Goal: Task Accomplishment & Management: Manage account settings

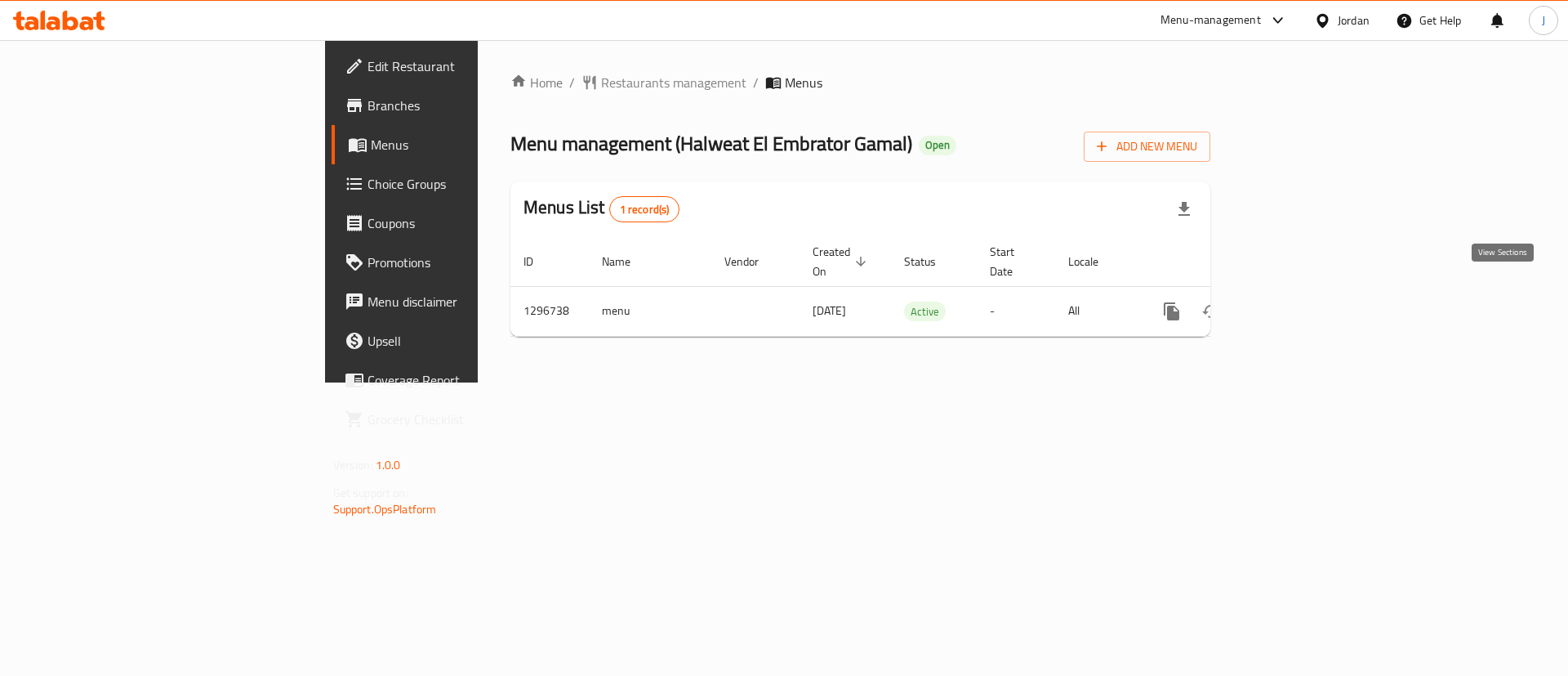
click at [1300, 301] on icon "enhanced table" at bounding box center [1290, 311] width 20 height 20
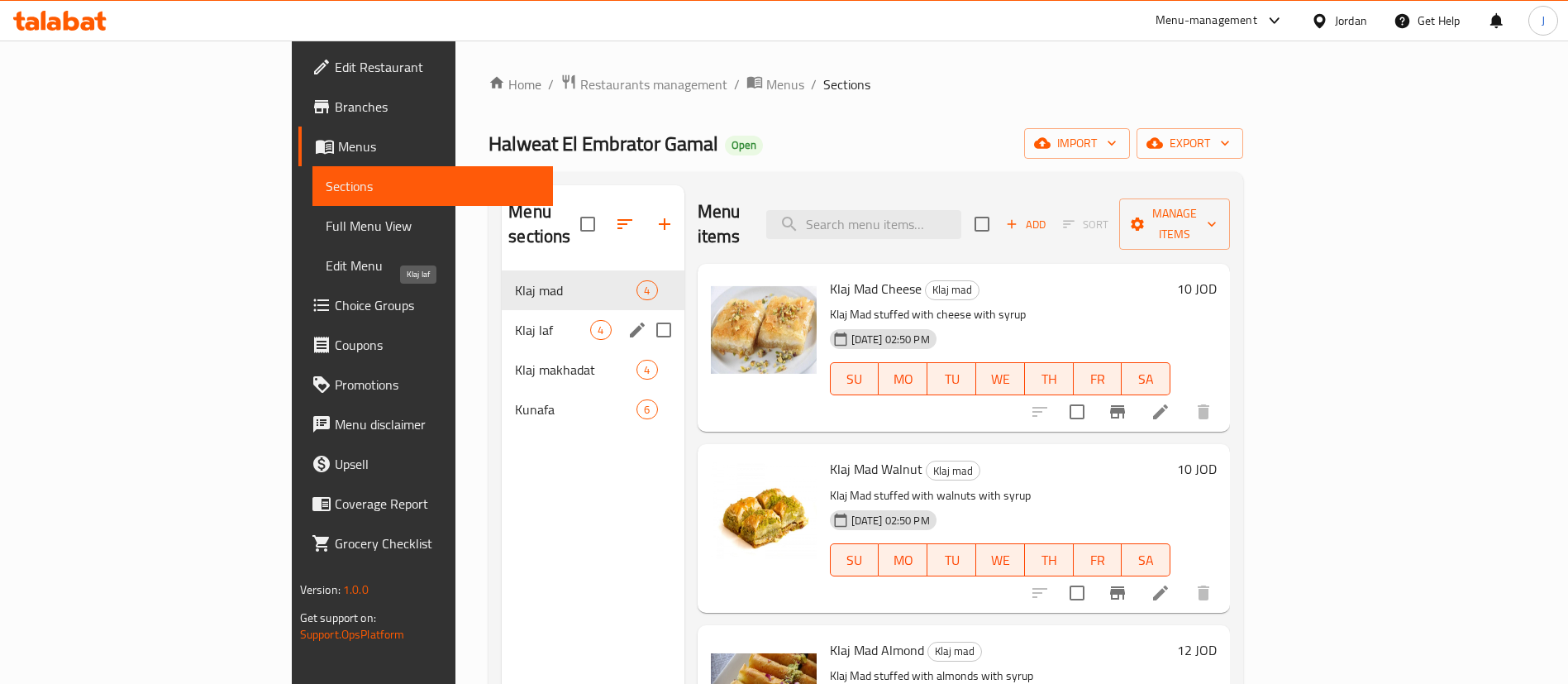
click at [515, 320] on span "Klaj laf" at bounding box center [552, 330] width 75 height 20
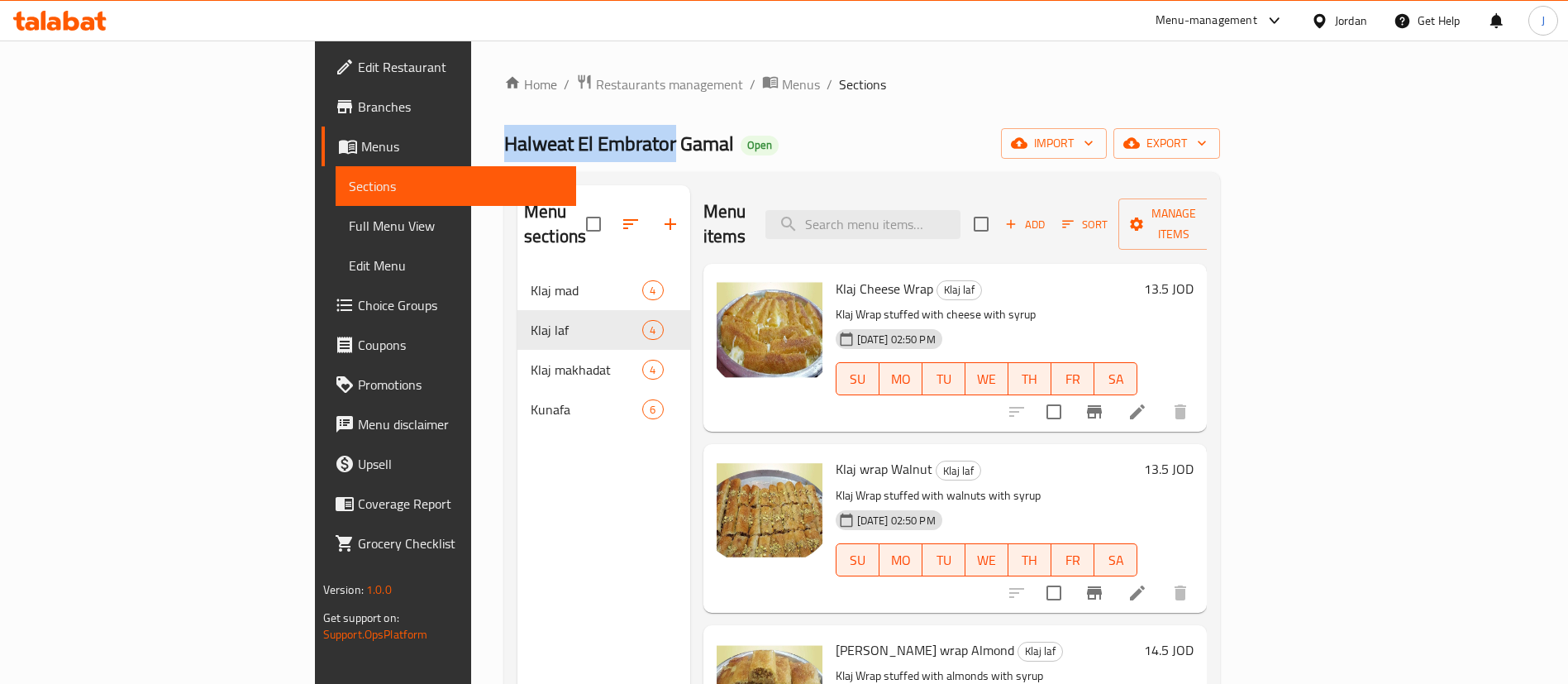
drag, startPoint x: 296, startPoint y: 139, endPoint x: 466, endPoint y: 129, distance: 170.3
click at [504, 129] on span "Halweat El Embrator Gamal" at bounding box center [619, 143] width 230 height 37
copy span "Halweat El Embrator"
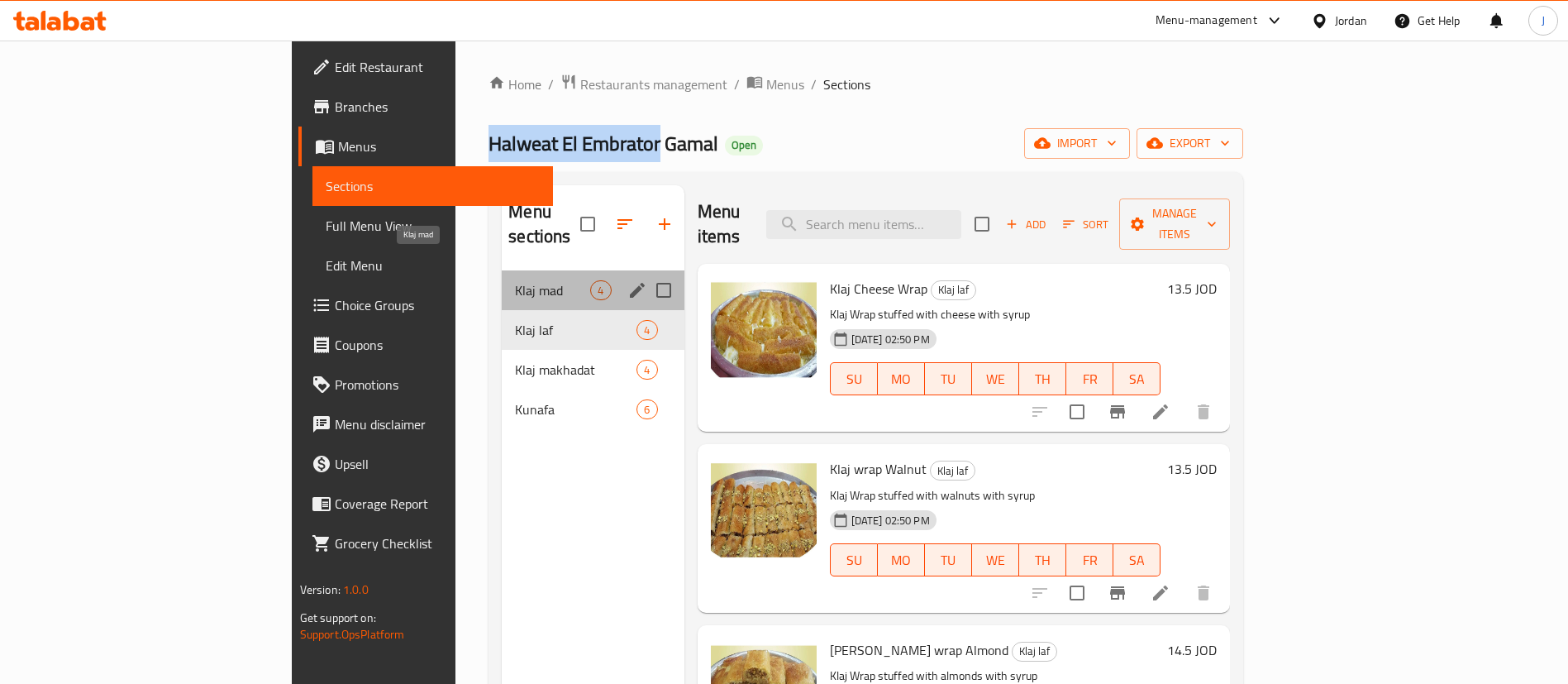
click at [515, 281] on span "Klaj mad" at bounding box center [552, 291] width 75 height 20
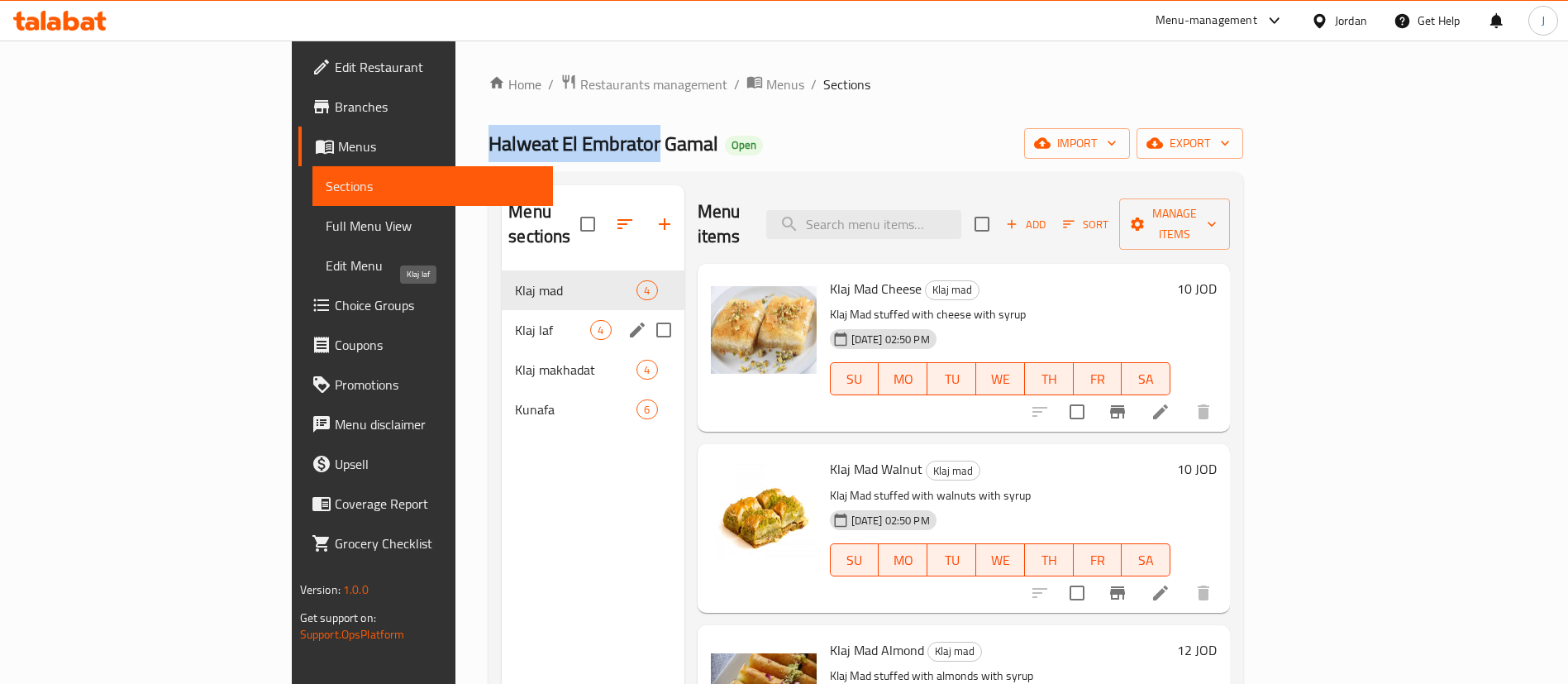
click at [515, 320] on span "Klaj laf" at bounding box center [552, 330] width 75 height 20
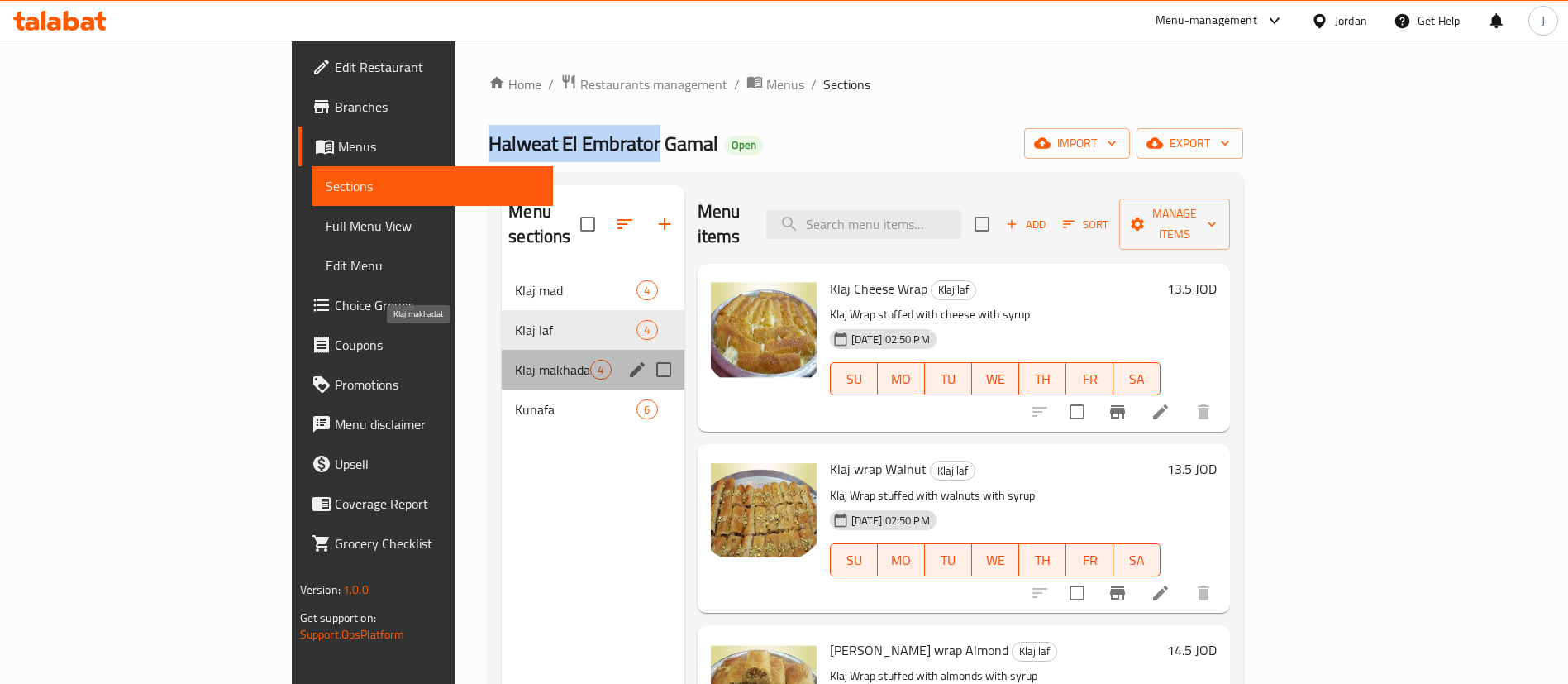
click at [515, 359] on span "Klaj makhadat" at bounding box center [552, 369] width 75 height 20
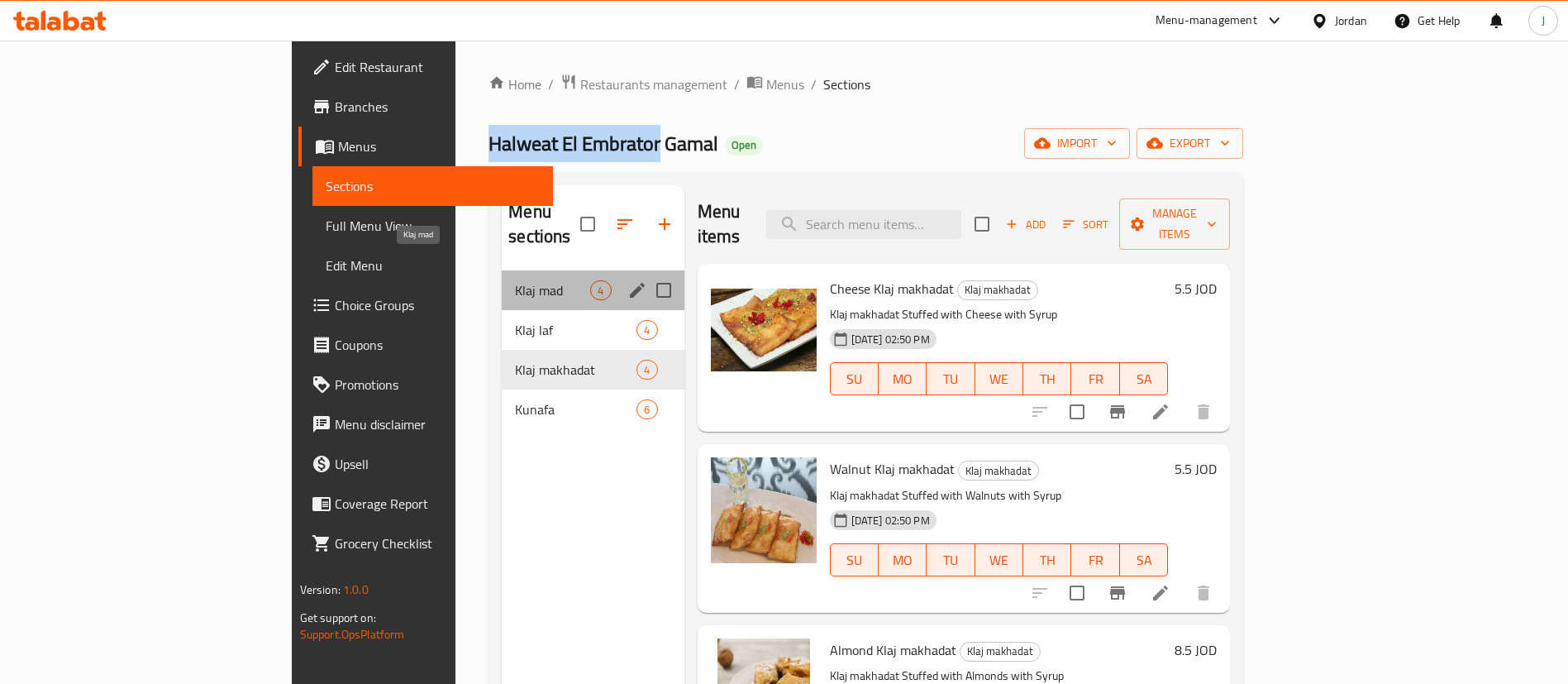
click at [515, 281] on span "Klaj mad" at bounding box center [552, 291] width 75 height 20
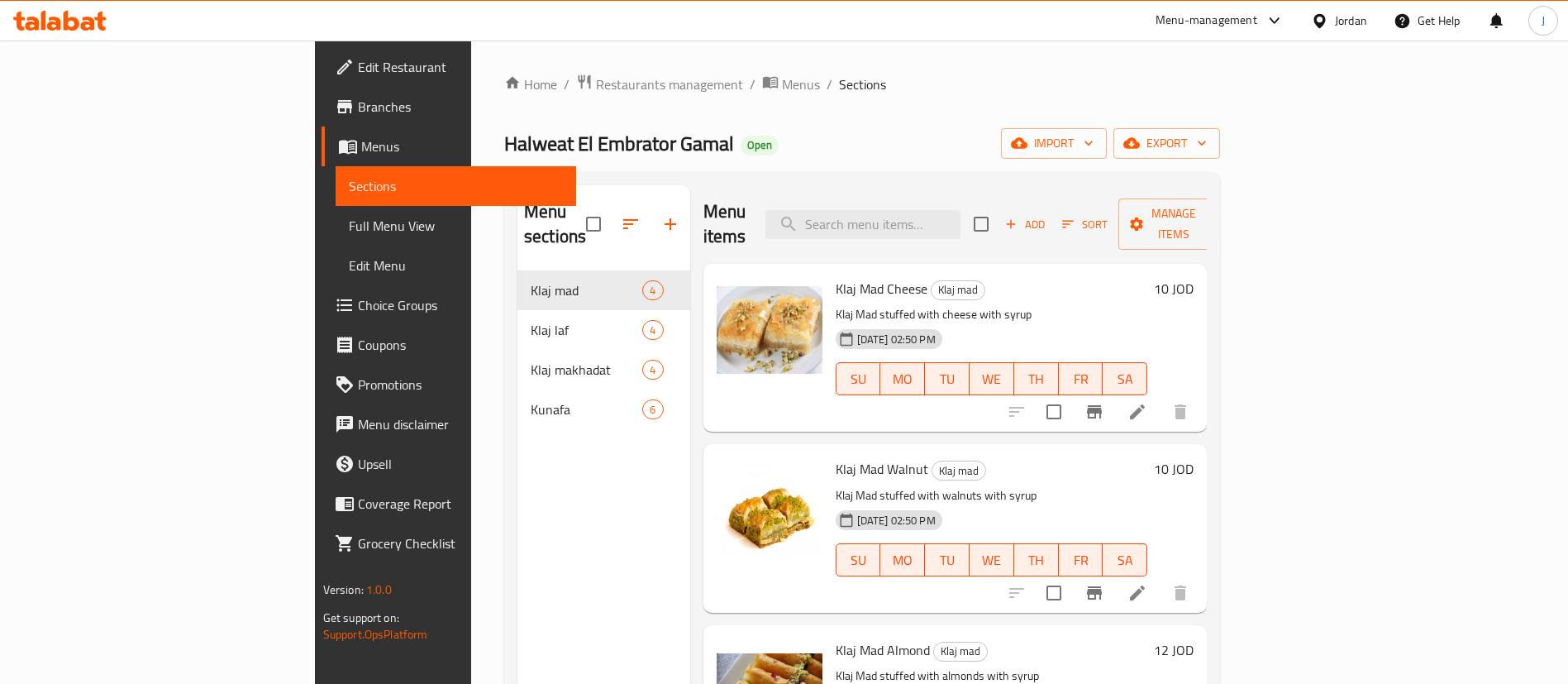
click at [38, 37] on div "Menu-management Jordan Get Help J" at bounding box center [784, 21] width 1568 height 40
click at [43, 28] on icon at bounding box center [44, 20] width 5 height 19
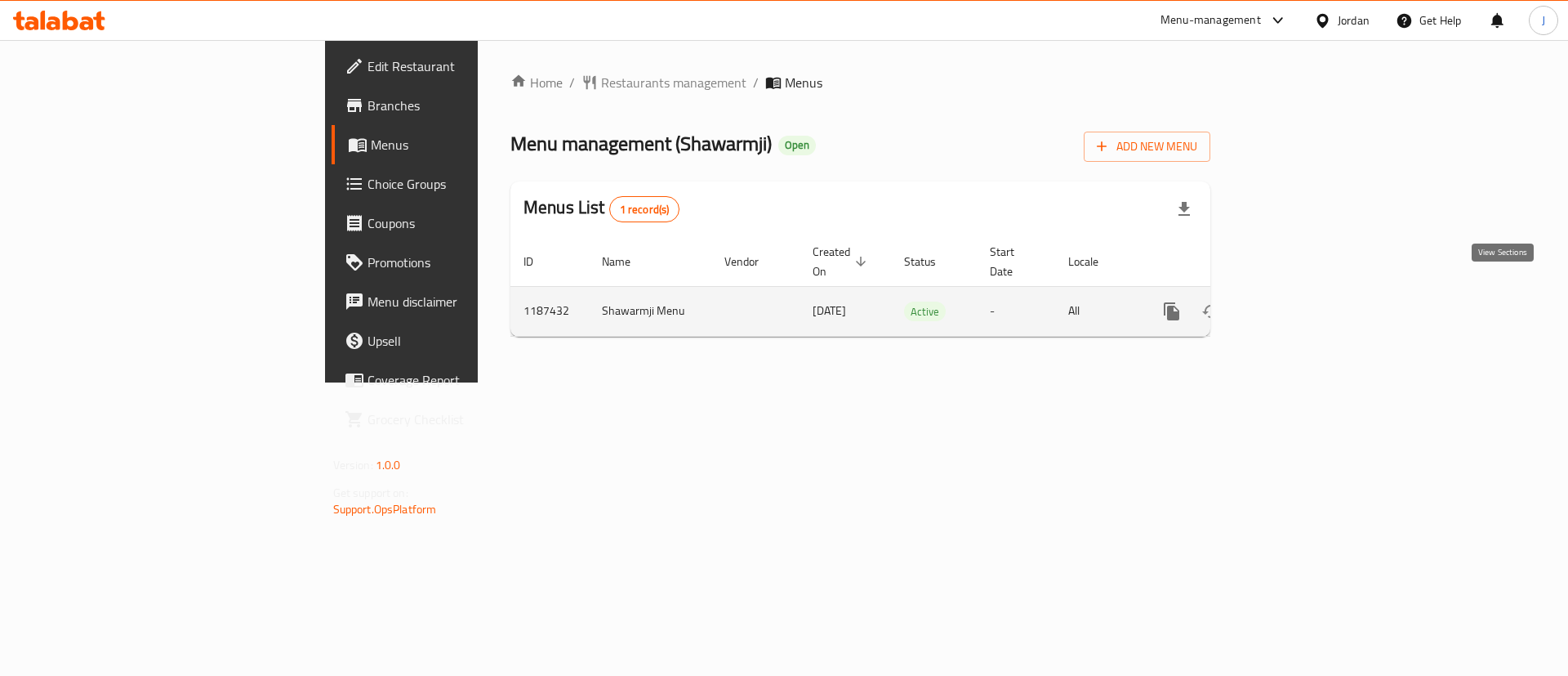
click at [1300, 301] on icon "enhanced table" at bounding box center [1290, 311] width 20 height 20
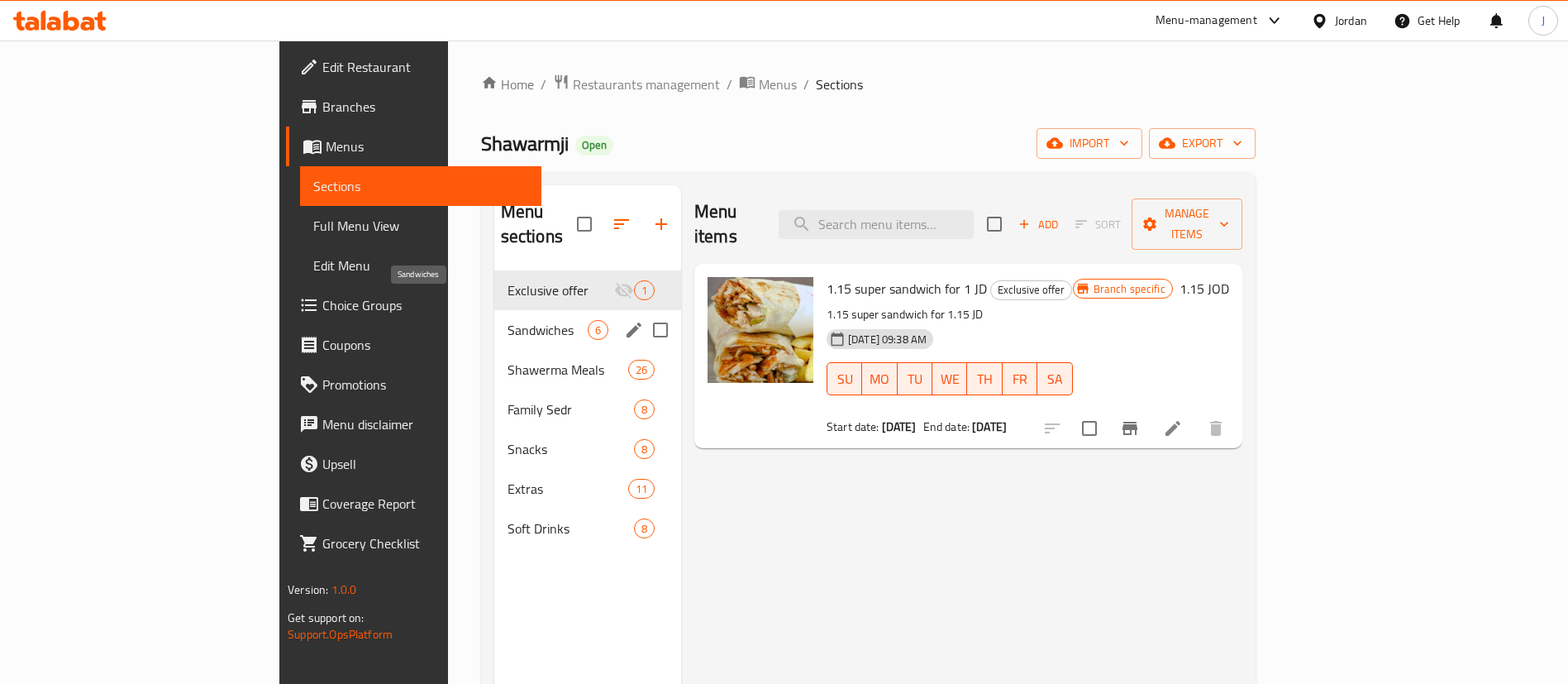
click at [507, 320] on span "Sandwiches" at bounding box center [547, 330] width 80 height 20
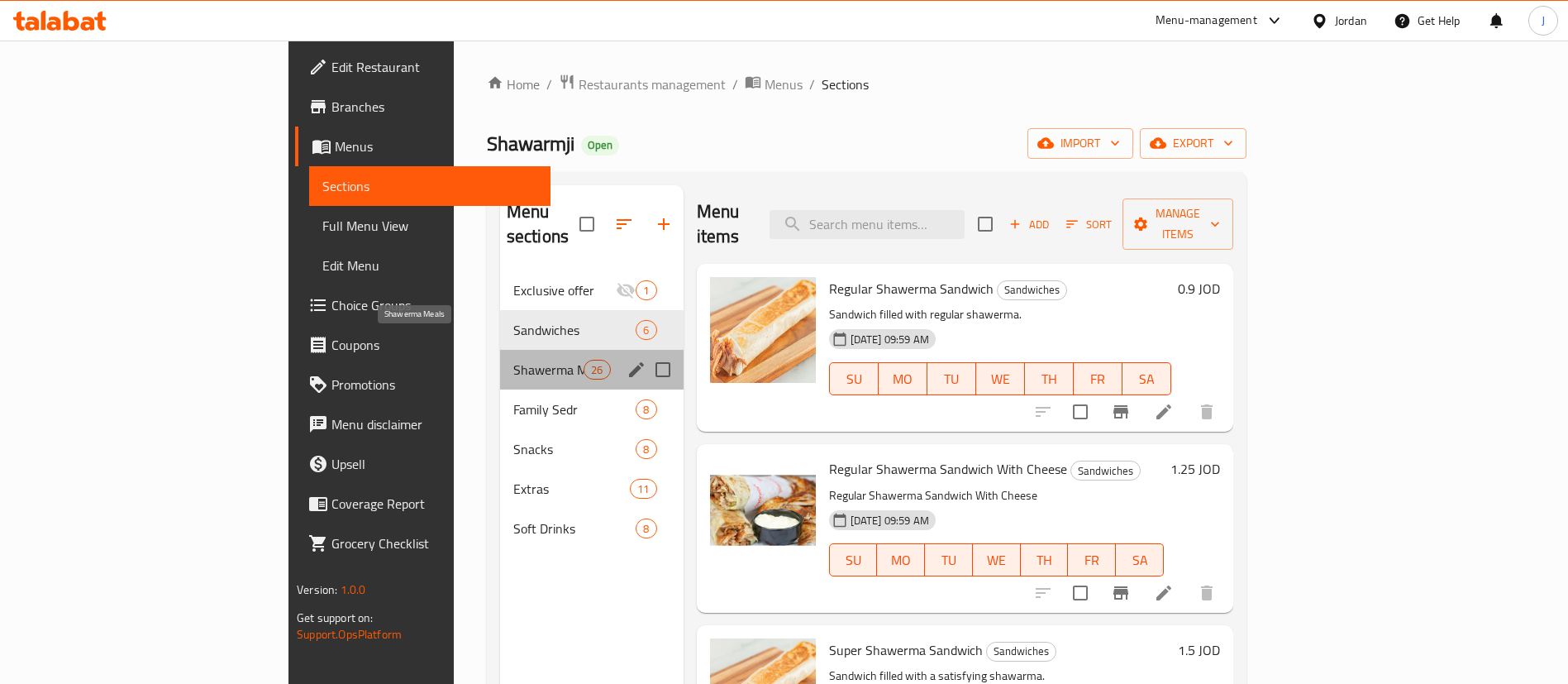
click at [513, 359] on span "Shawerma Meals" at bounding box center [548, 369] width 70 height 20
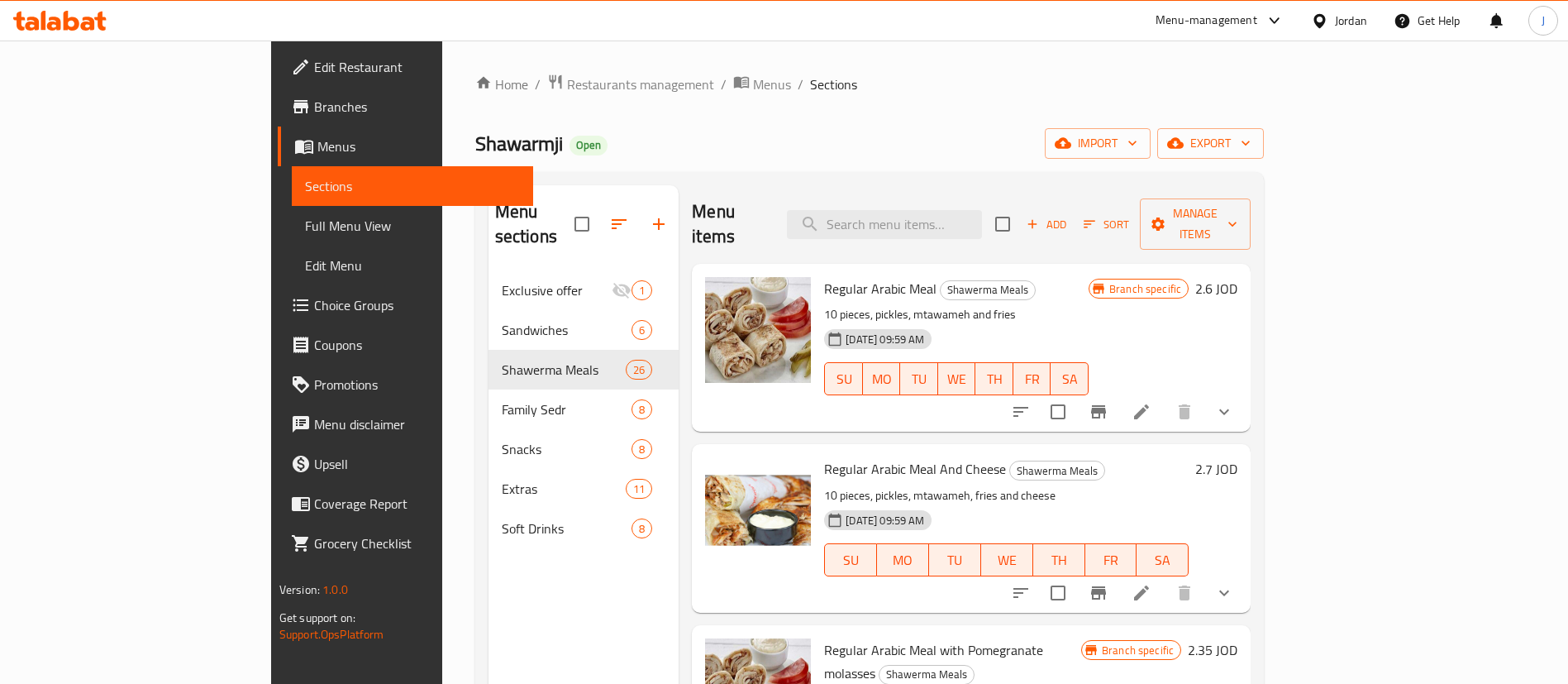
click at [1238, 277] on h6 "2.6 JOD" at bounding box center [1216, 289] width 42 height 23
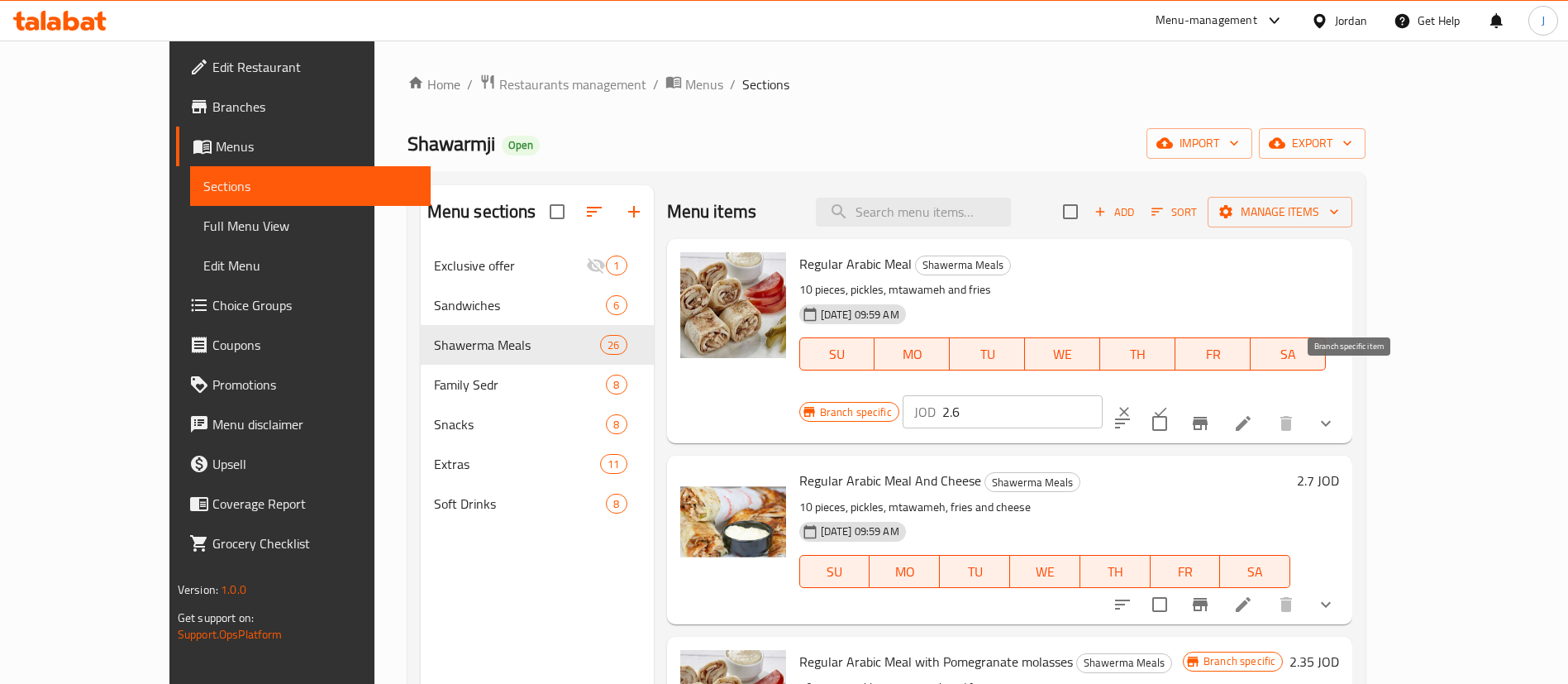
click at [1208, 417] on icon "Branch-specific-item" at bounding box center [1200, 423] width 15 height 13
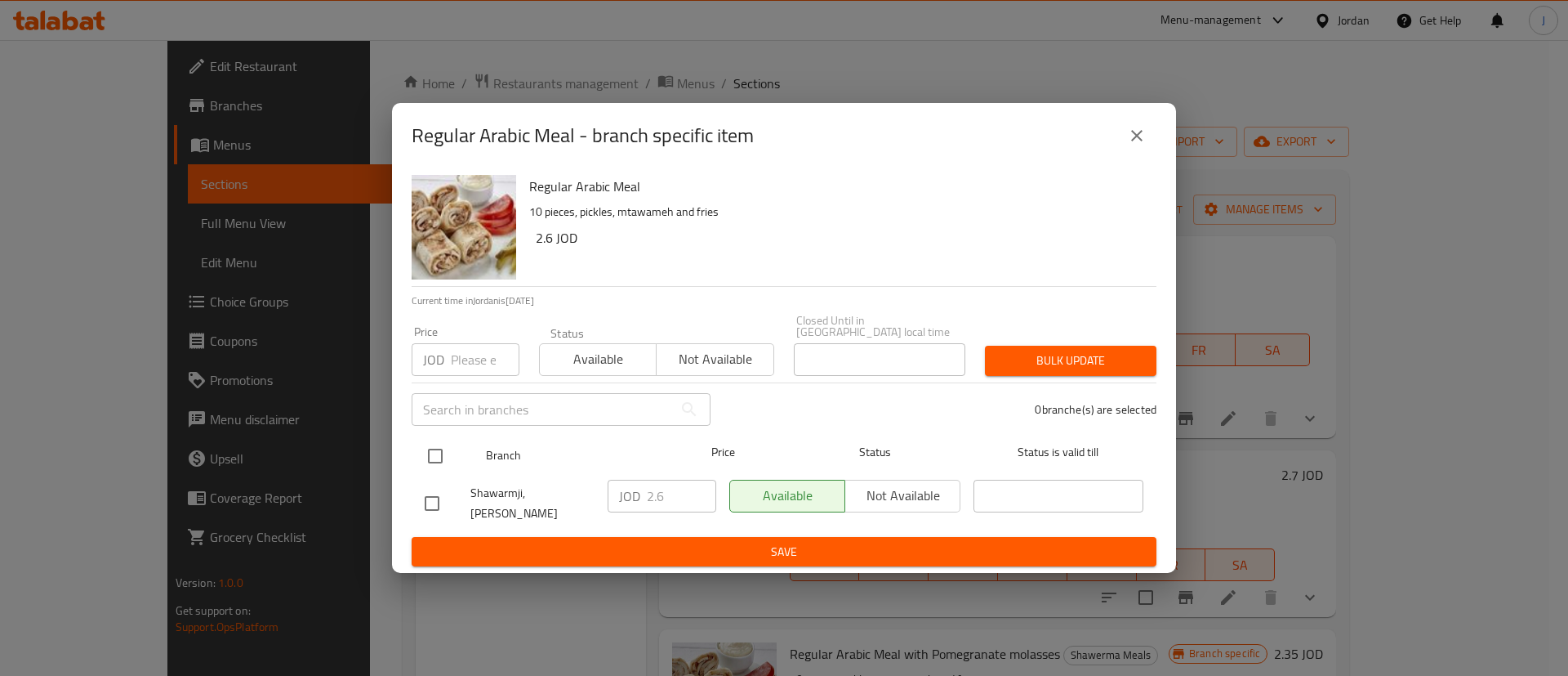
click at [433, 459] on input "checkbox" at bounding box center [435, 456] width 34 height 34
checkbox input "true"
click at [674, 495] on input "2.6" at bounding box center [681, 496] width 70 height 33
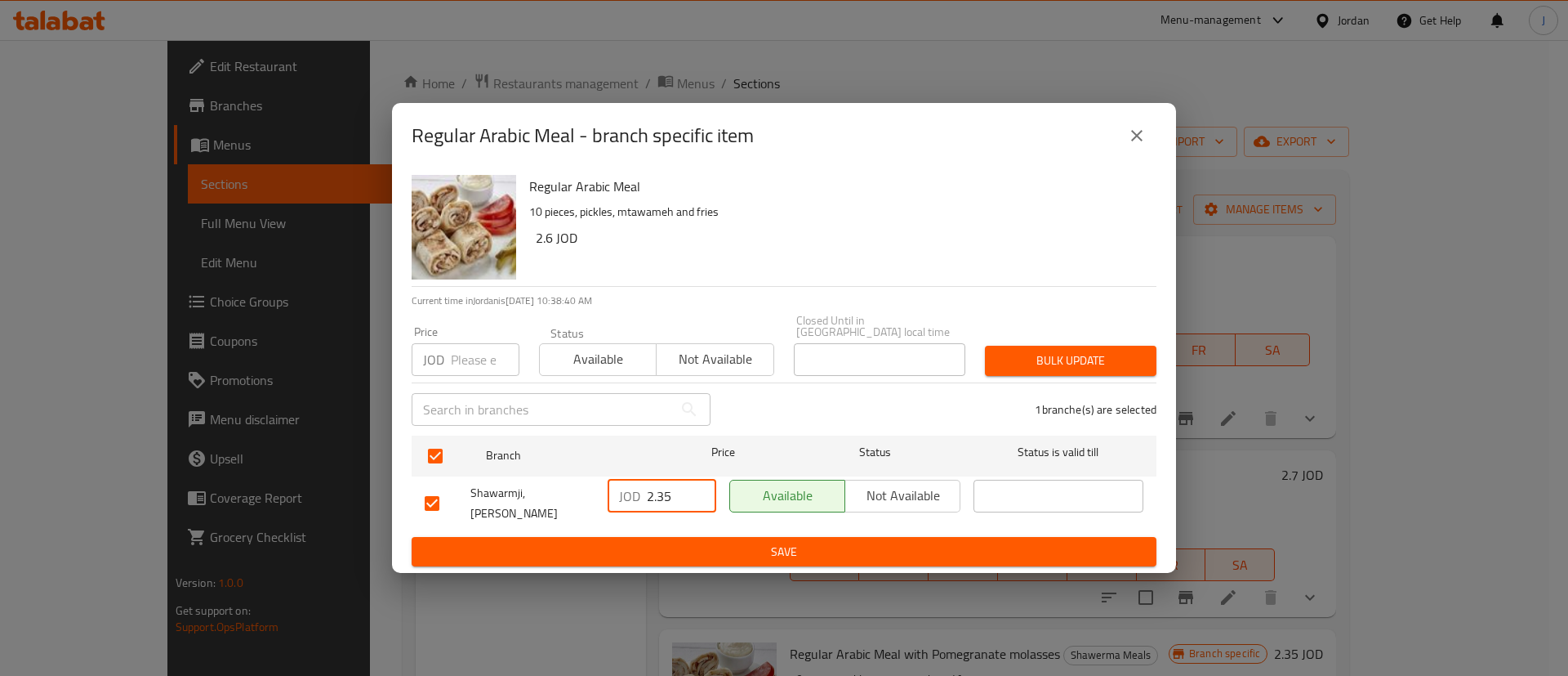
type input "2.35"
click at [717, 548] on span "Save" at bounding box center [784, 552] width 719 height 20
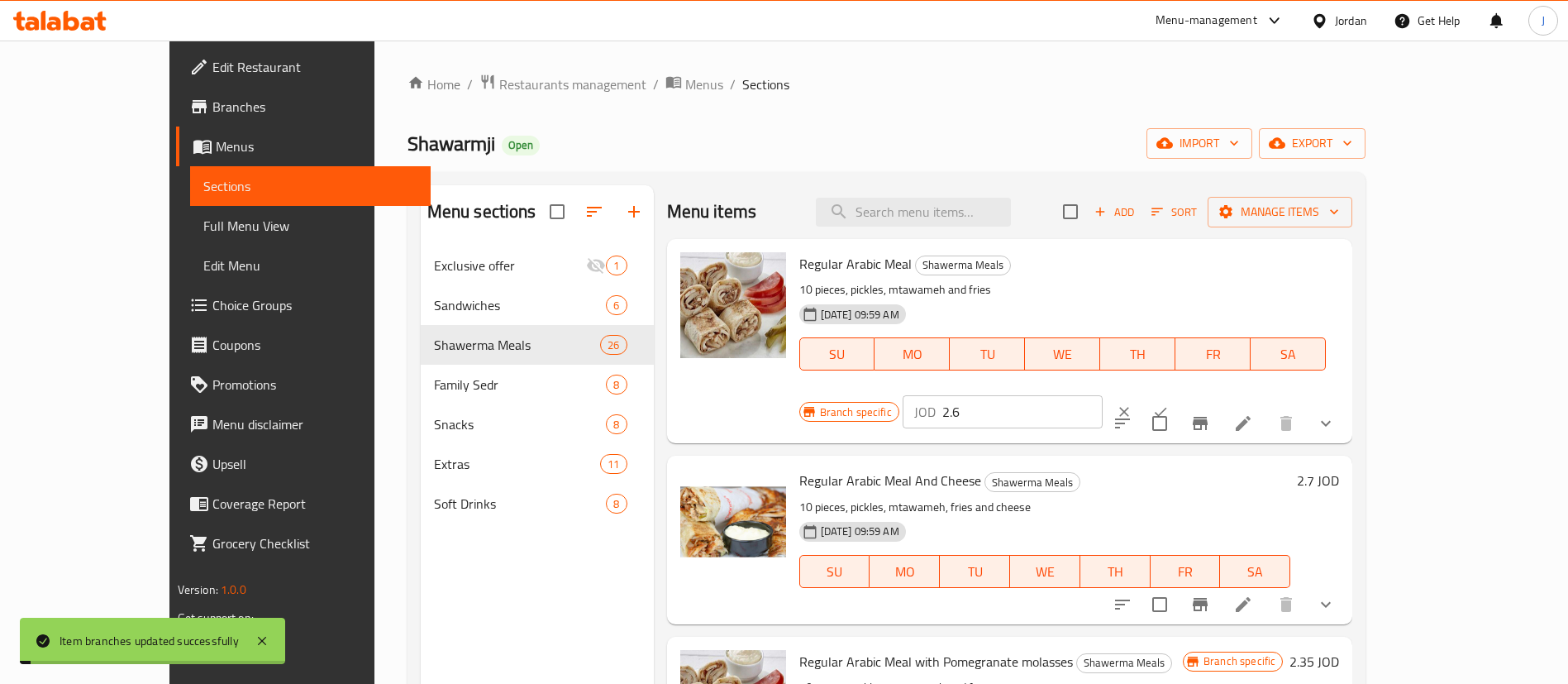
click at [1103, 395] on input "2.6" at bounding box center [1022, 412] width 161 height 33
type input "2.35"
click at [1169, 403] on icon "ok" at bounding box center [1161, 412] width 17 height 17
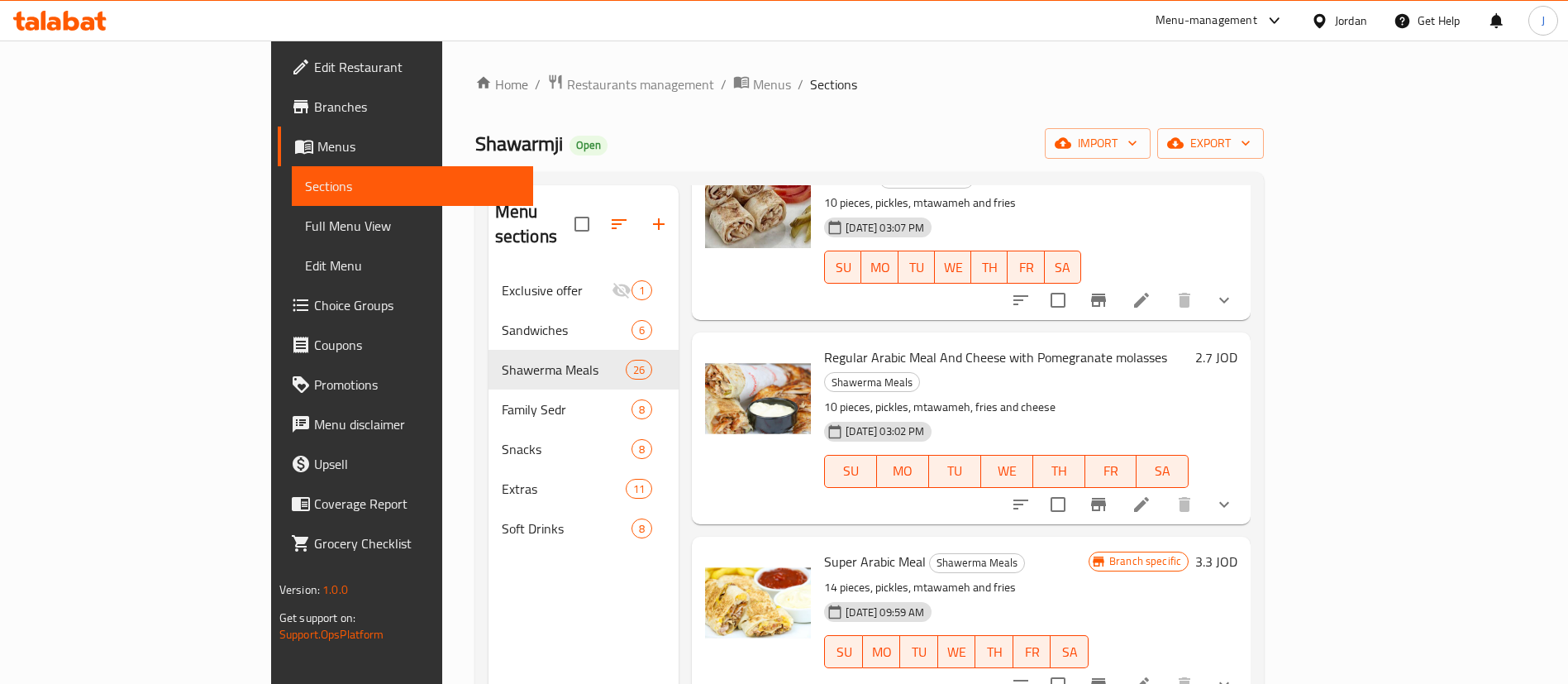
scroll to position [620, 0]
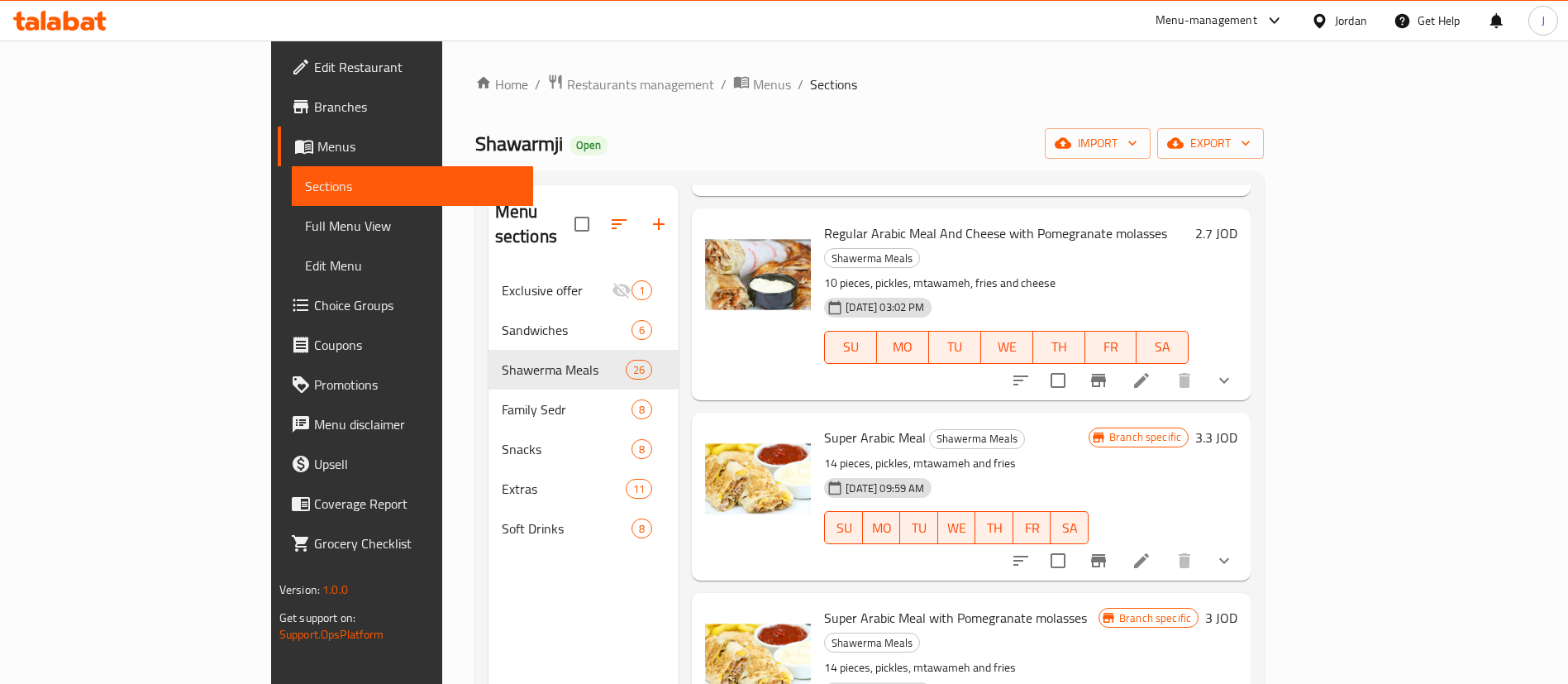
click at [1238, 426] on h6 "3.3 JOD" at bounding box center [1216, 437] width 42 height 23
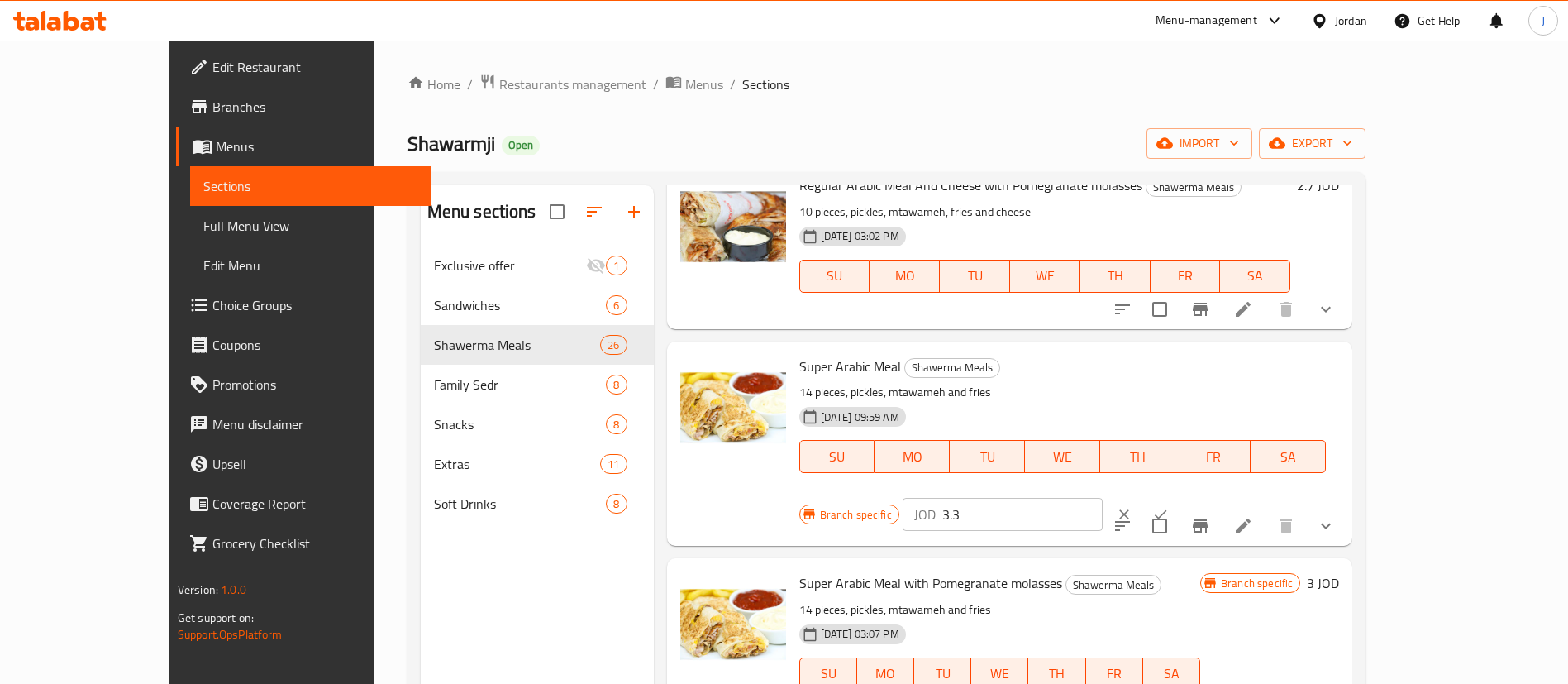
click at [1103, 498] on input "3.3" at bounding box center [1022, 514] width 161 height 33
type input "3"
click button "ok" at bounding box center [1161, 514] width 36 height 36
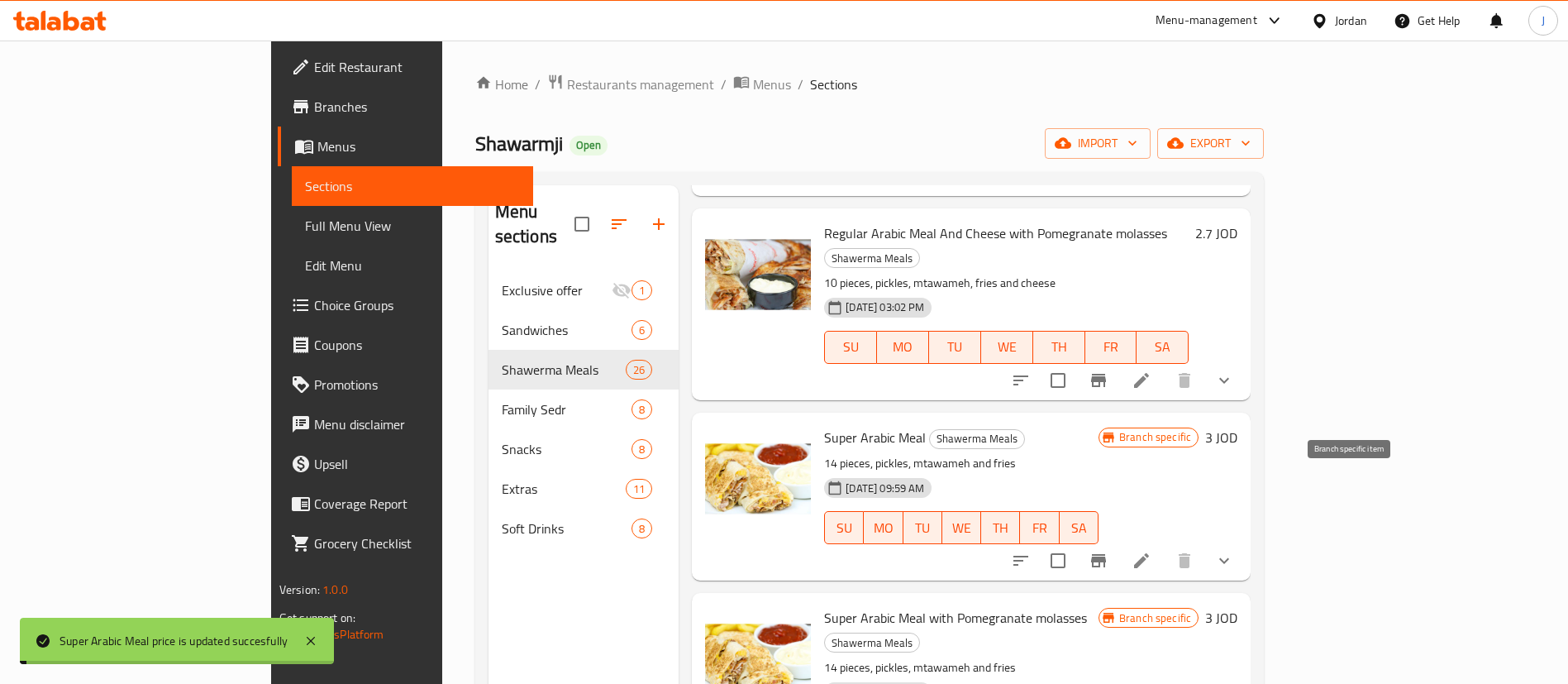
click at [1106, 554] on icon "Branch-specific-item" at bounding box center [1099, 561] width 15 height 13
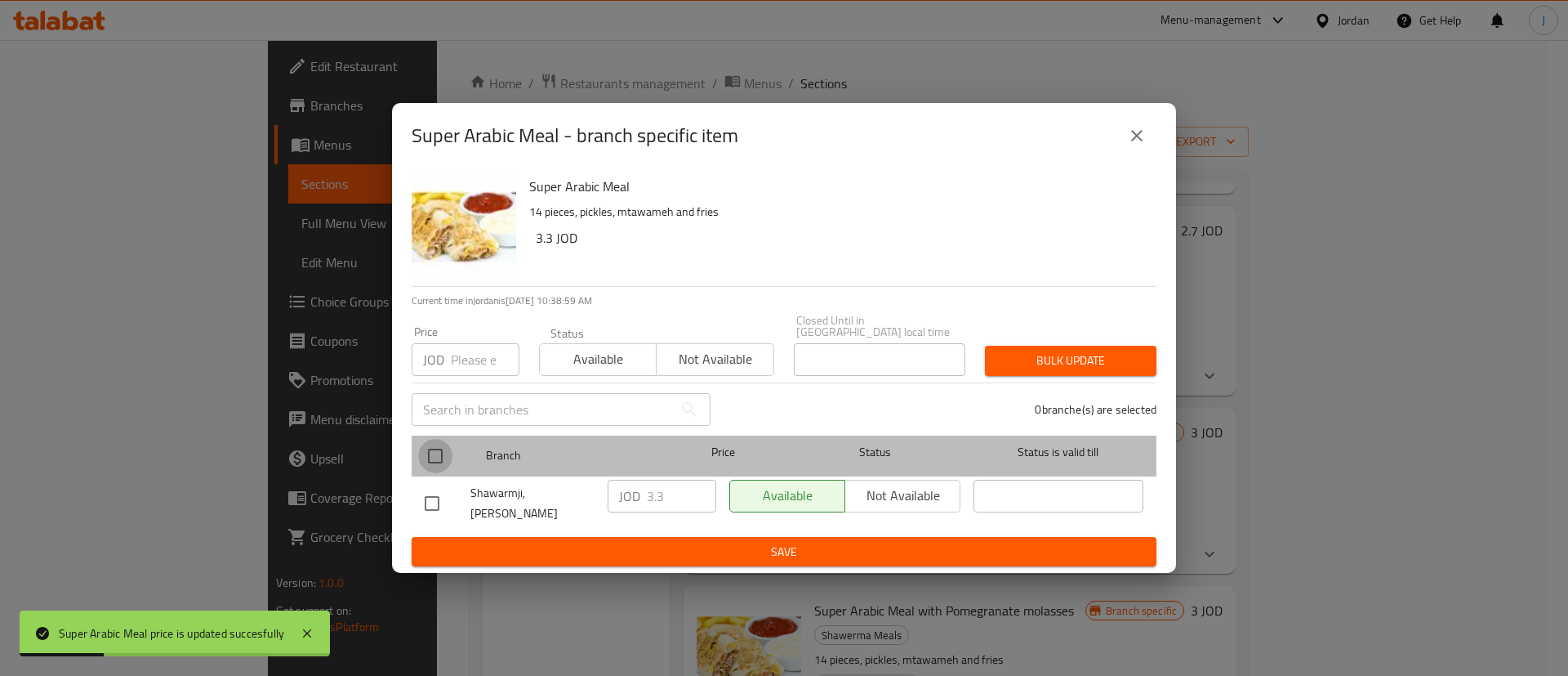
click at [429, 456] on input "checkbox" at bounding box center [435, 456] width 34 height 34
checkbox input "true"
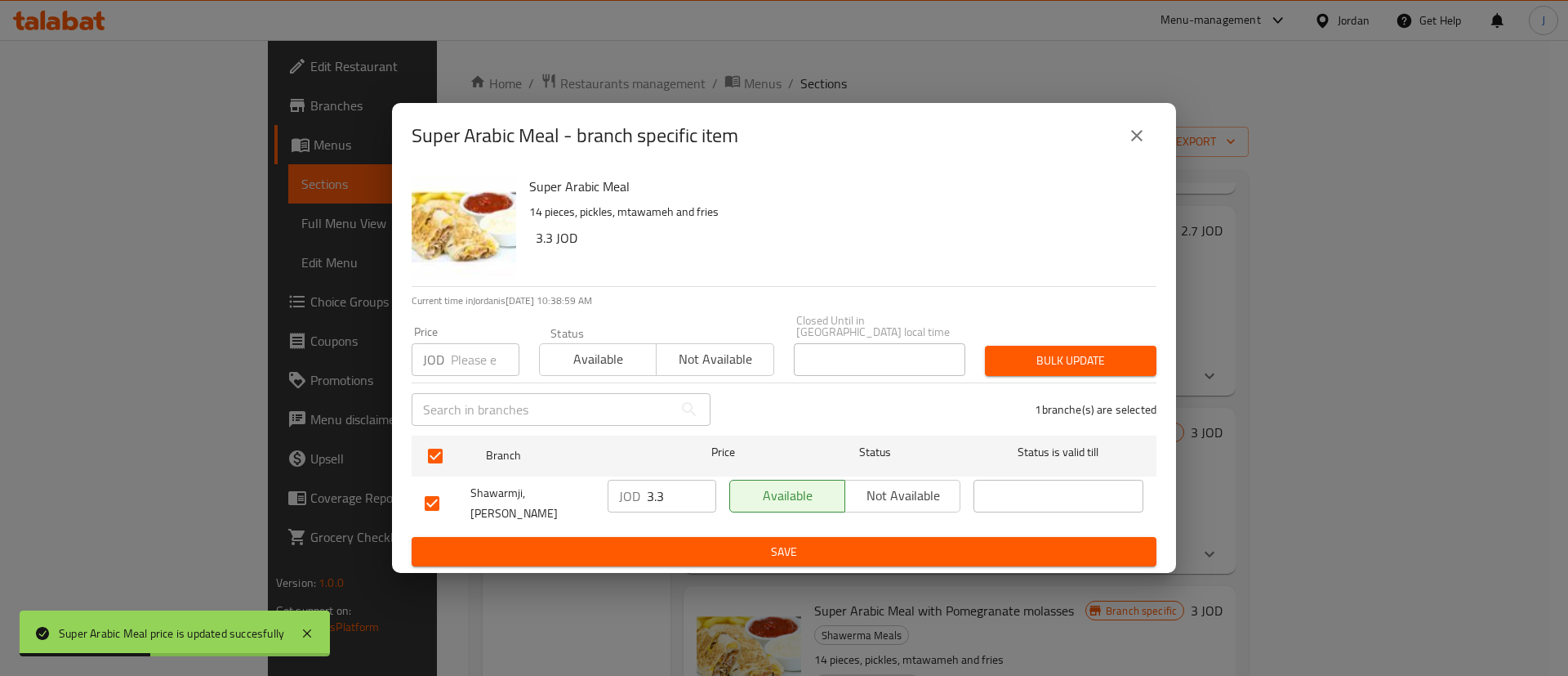
click at [674, 502] on input "3.3" at bounding box center [681, 496] width 70 height 33
type input "3"
click at [764, 542] on span "Save" at bounding box center [784, 552] width 719 height 20
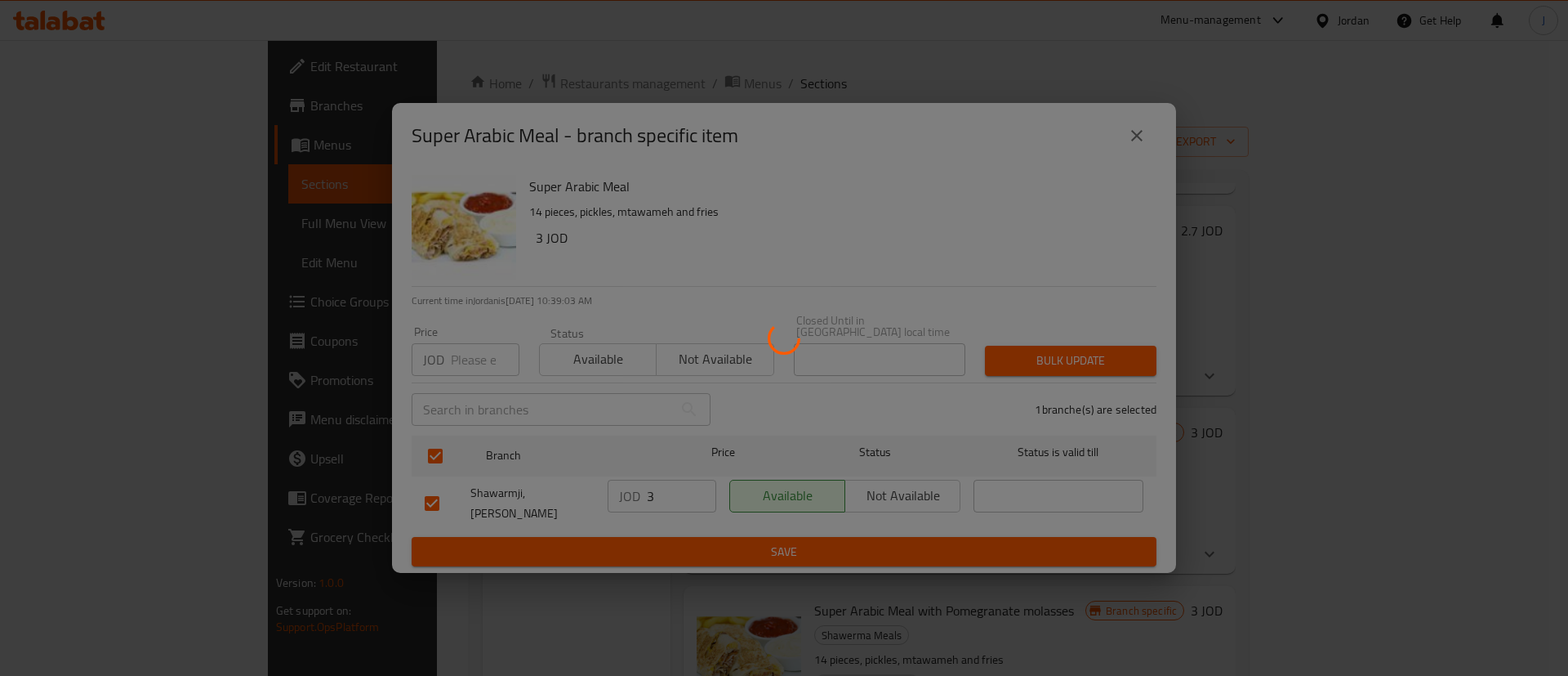
click at [1212, 582] on div at bounding box center [784, 338] width 1568 height 676
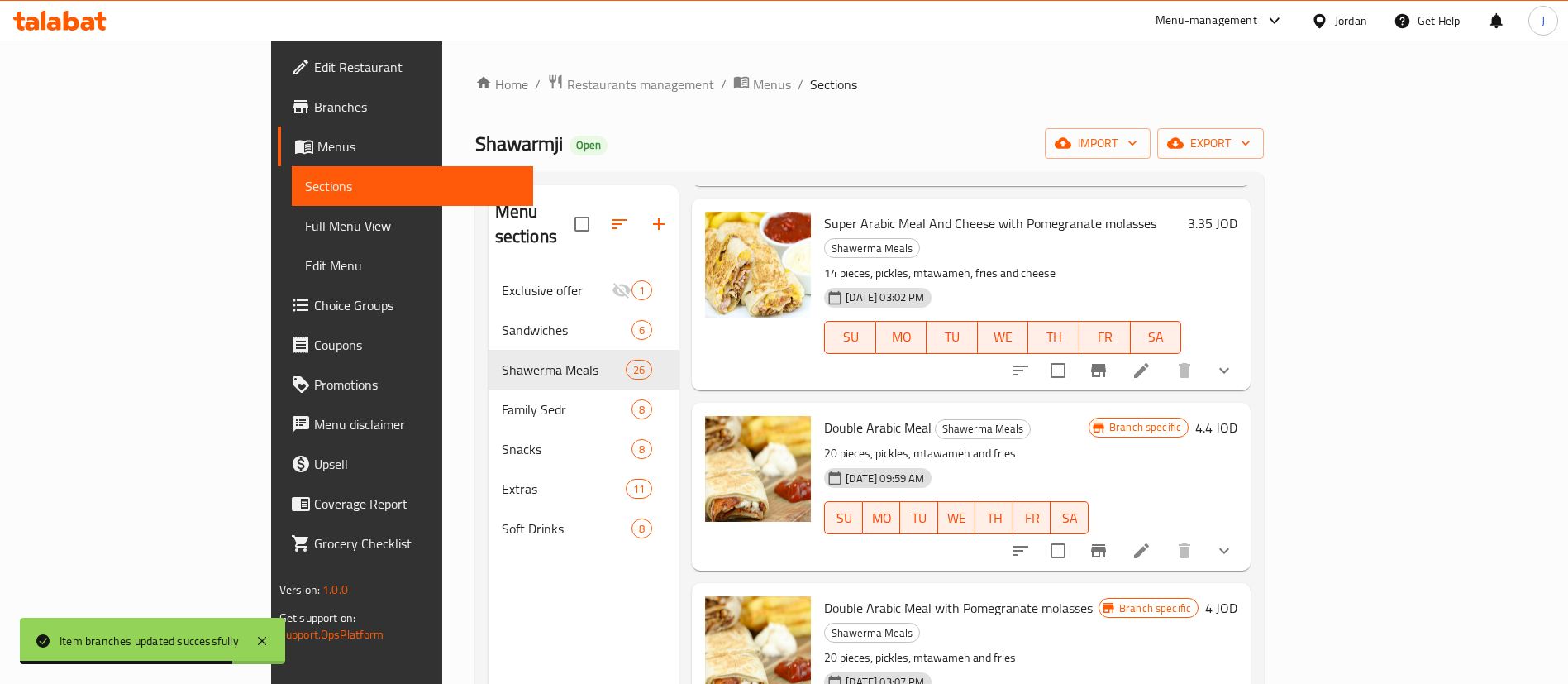
scroll to position [1488, 0]
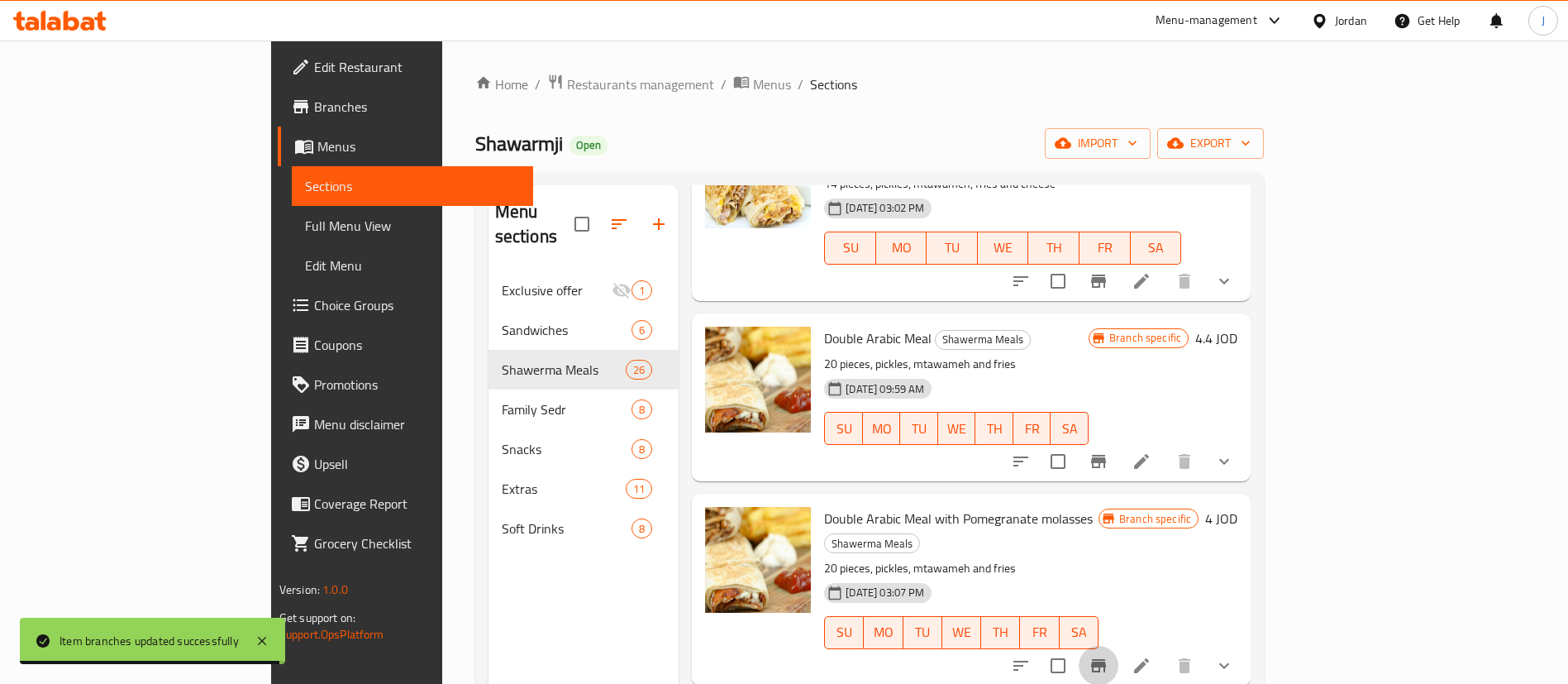
click at [1106, 659] on icon "Branch-specific-item" at bounding box center [1099, 666] width 15 height 13
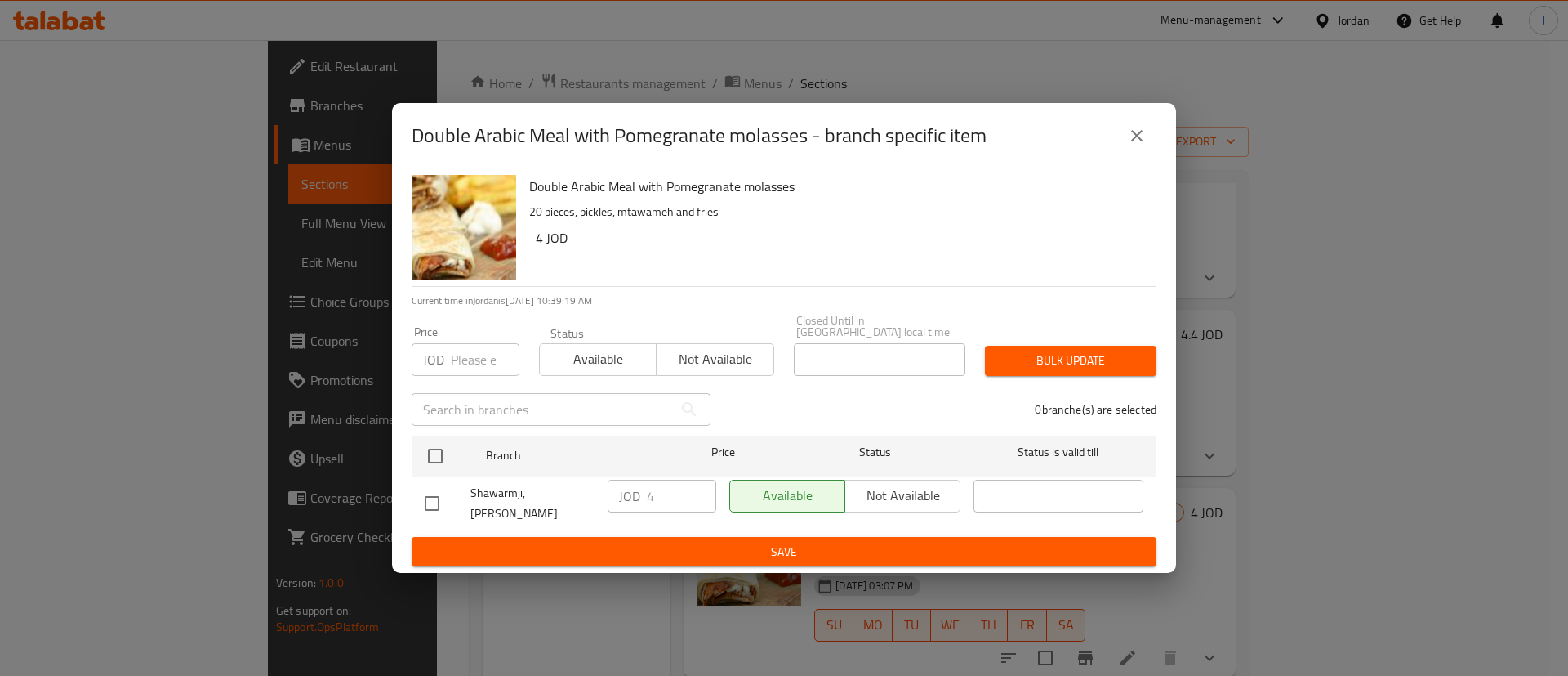
click at [1144, 134] on button "close" at bounding box center [1137, 136] width 39 height 39
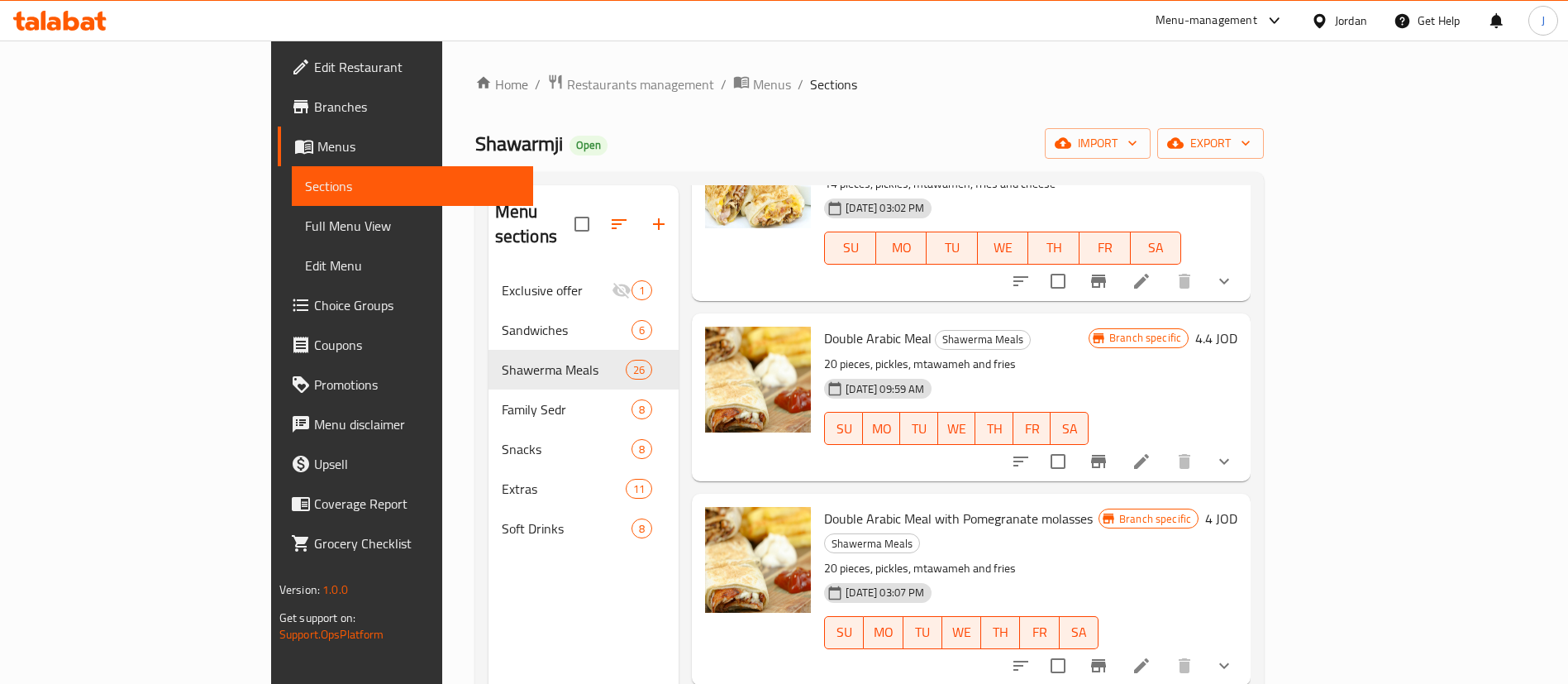
click at [1238, 326] on h6 "4.4 JOD" at bounding box center [1216, 338] width 42 height 23
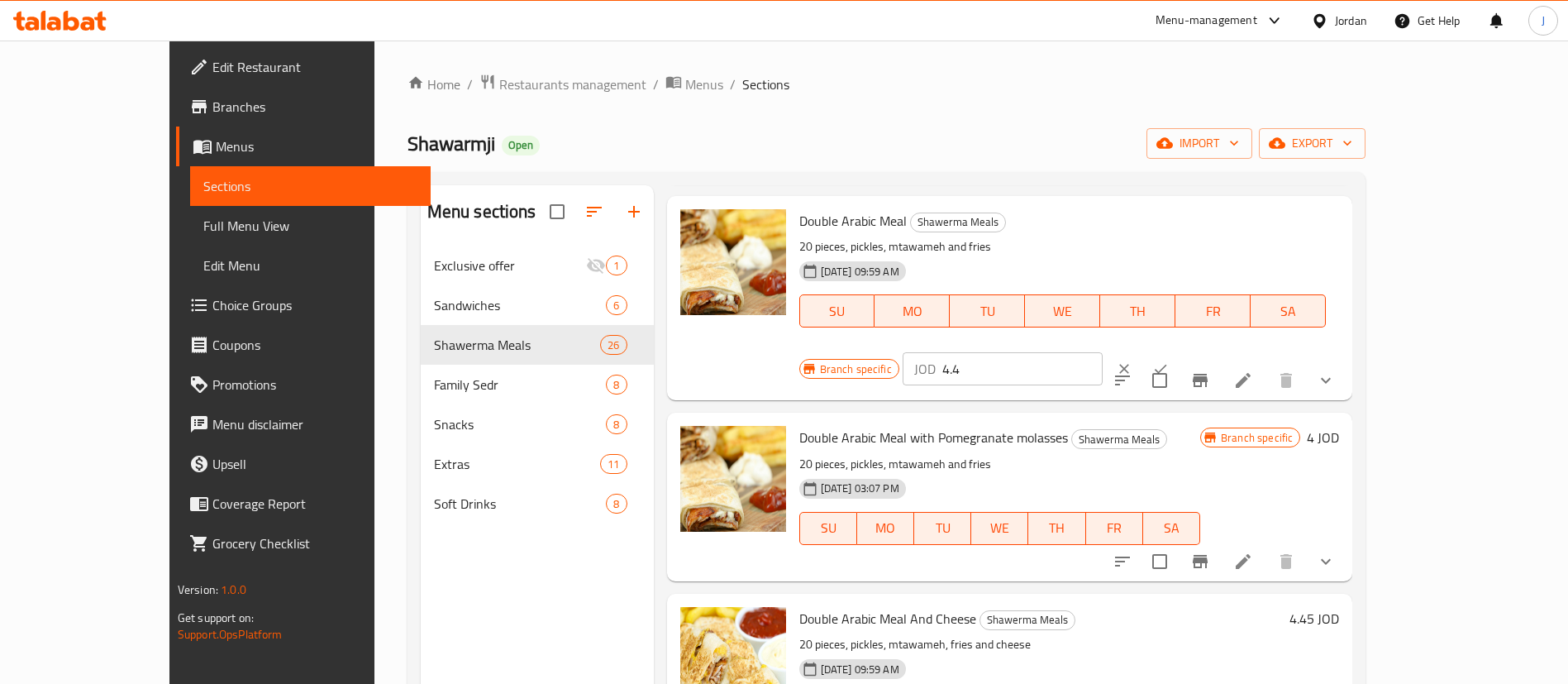
click at [1103, 352] on input "4.4" at bounding box center [1022, 368] width 161 height 33
type input "4.4"
click at [1103, 352] on input "4.4" at bounding box center [1022, 368] width 161 height 33
type input "4"
click button "ok" at bounding box center [1161, 368] width 36 height 36
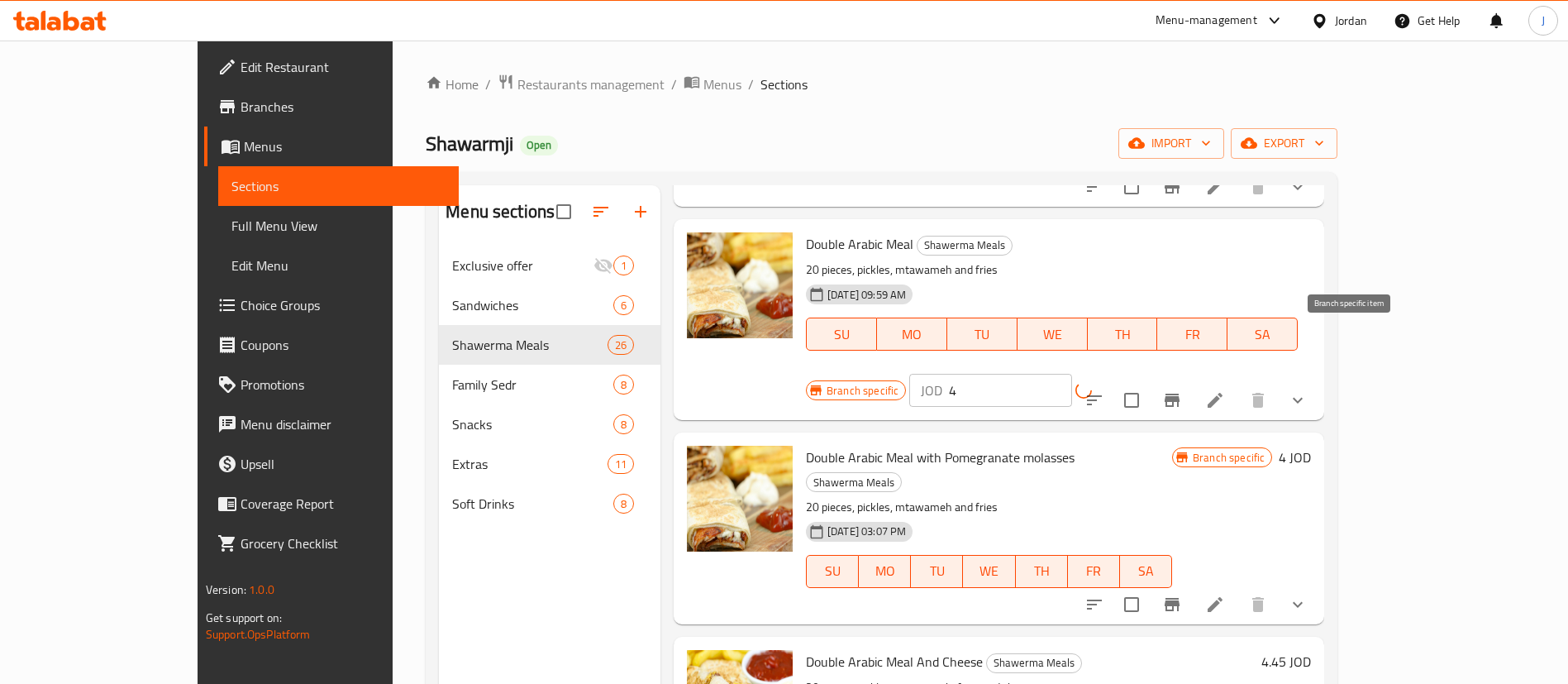
click at [1180, 393] on icon "Branch-specific-item" at bounding box center [1172, 400] width 15 height 13
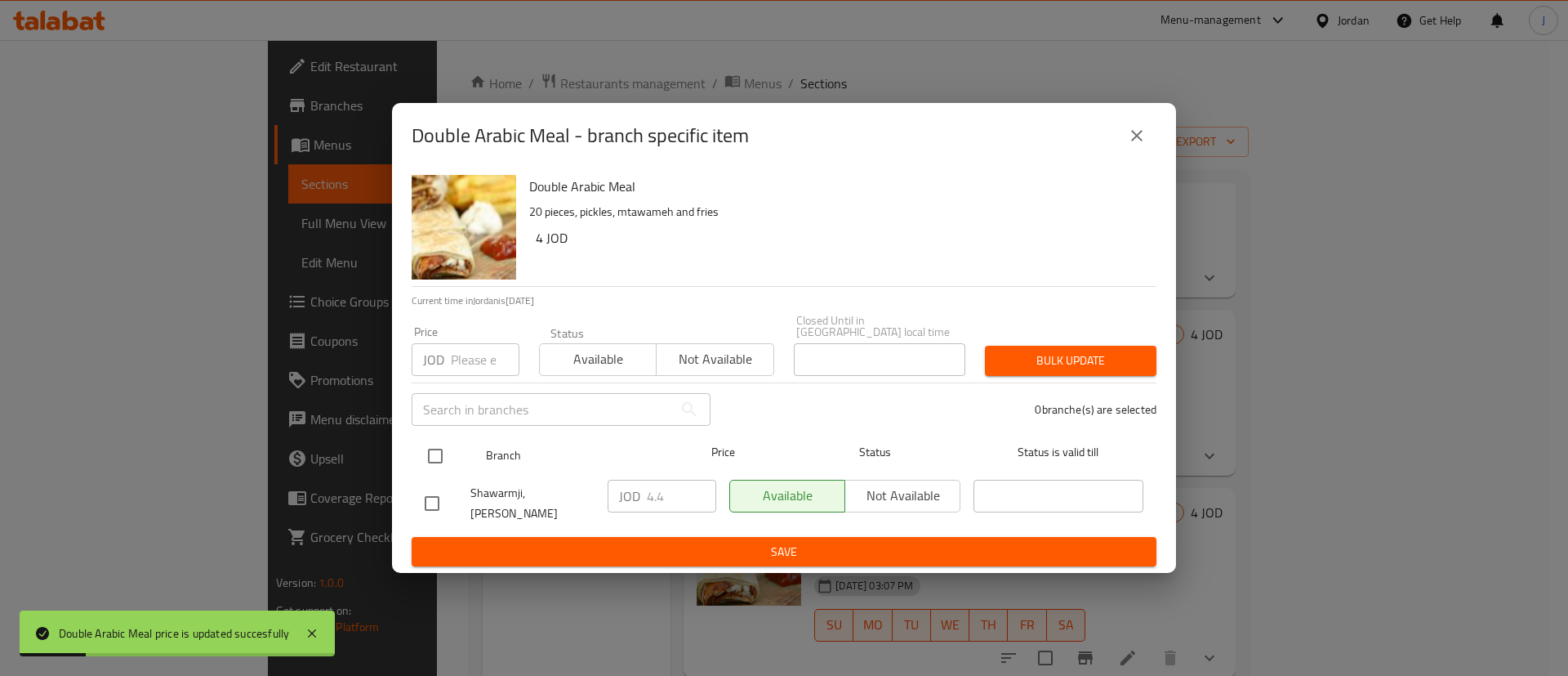
click at [434, 451] on input "checkbox" at bounding box center [435, 456] width 34 height 34
checkbox input "true"
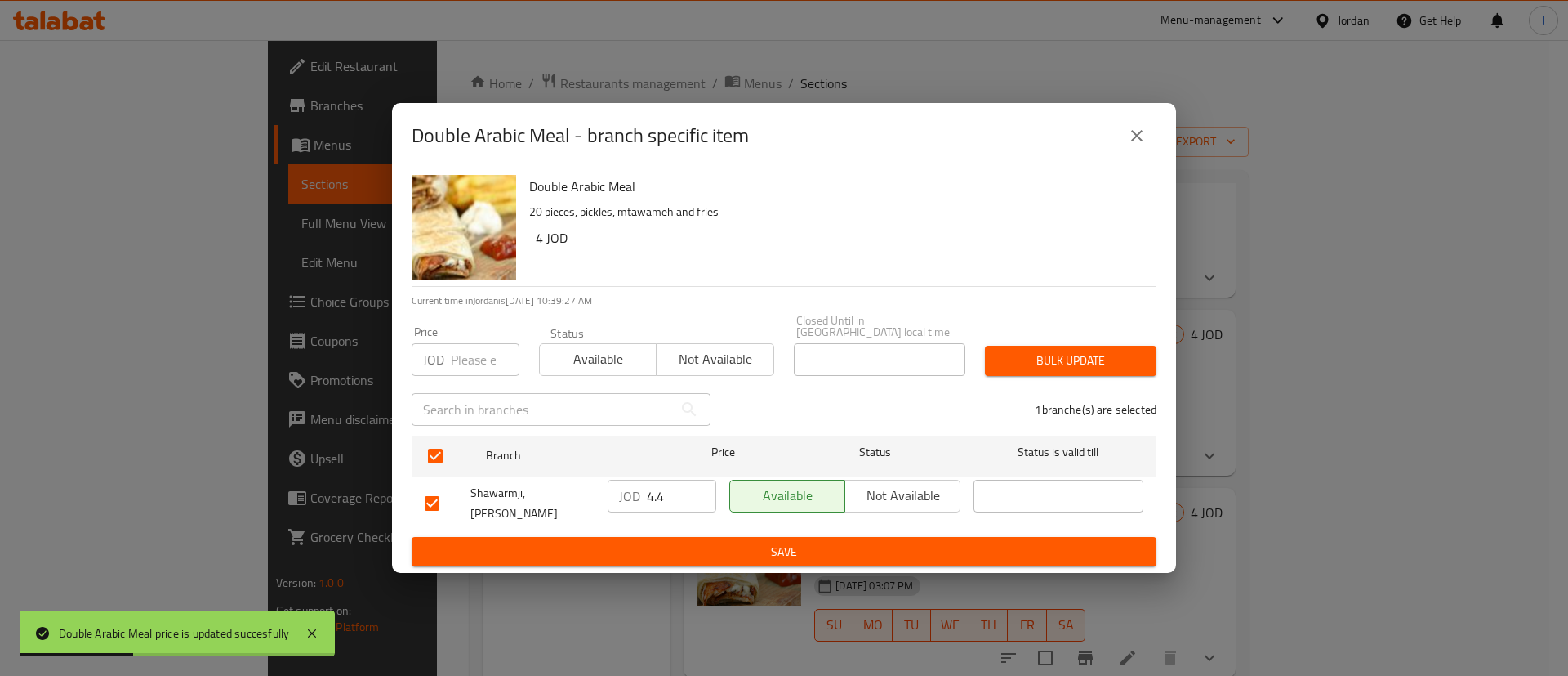
click at [672, 502] on input "4.4" at bounding box center [681, 496] width 70 height 33
type input "4"
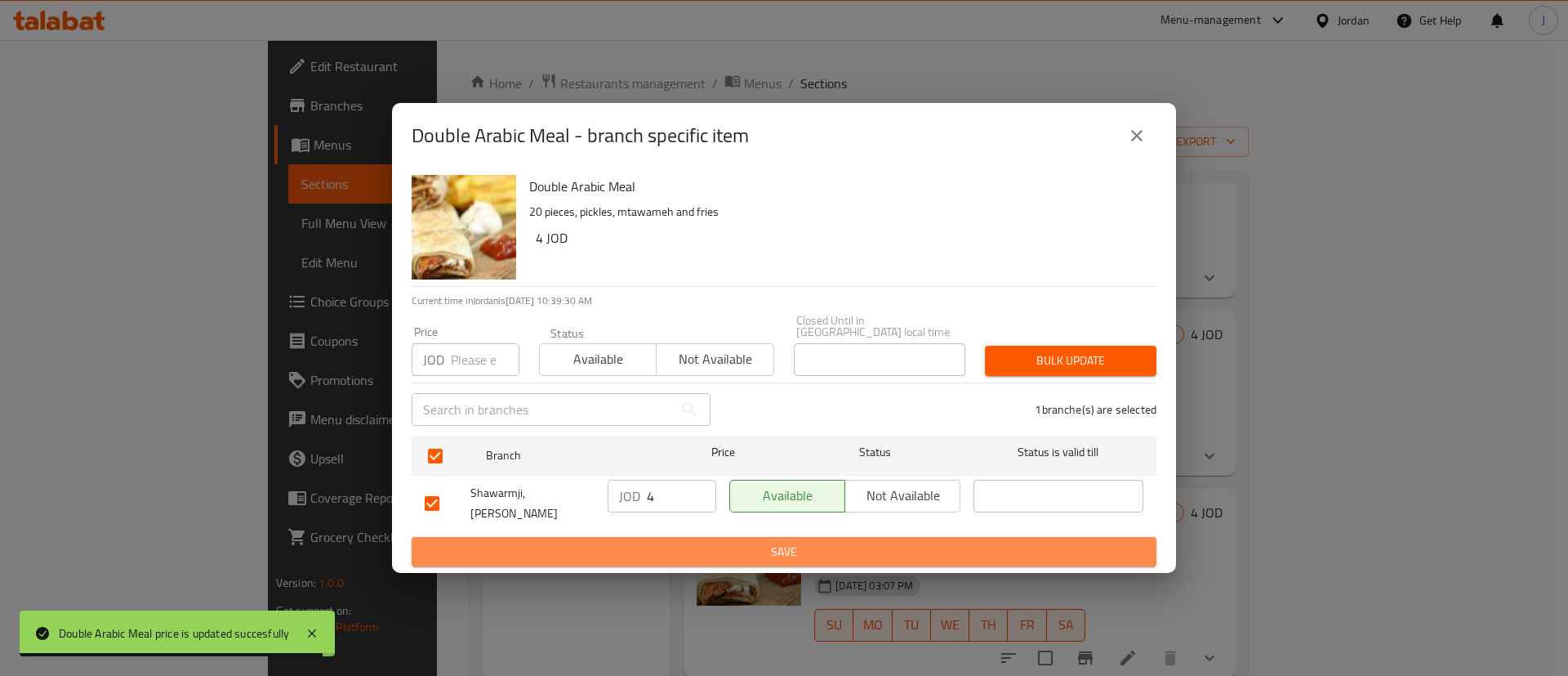
click at [662, 542] on span "Save" at bounding box center [784, 552] width 719 height 20
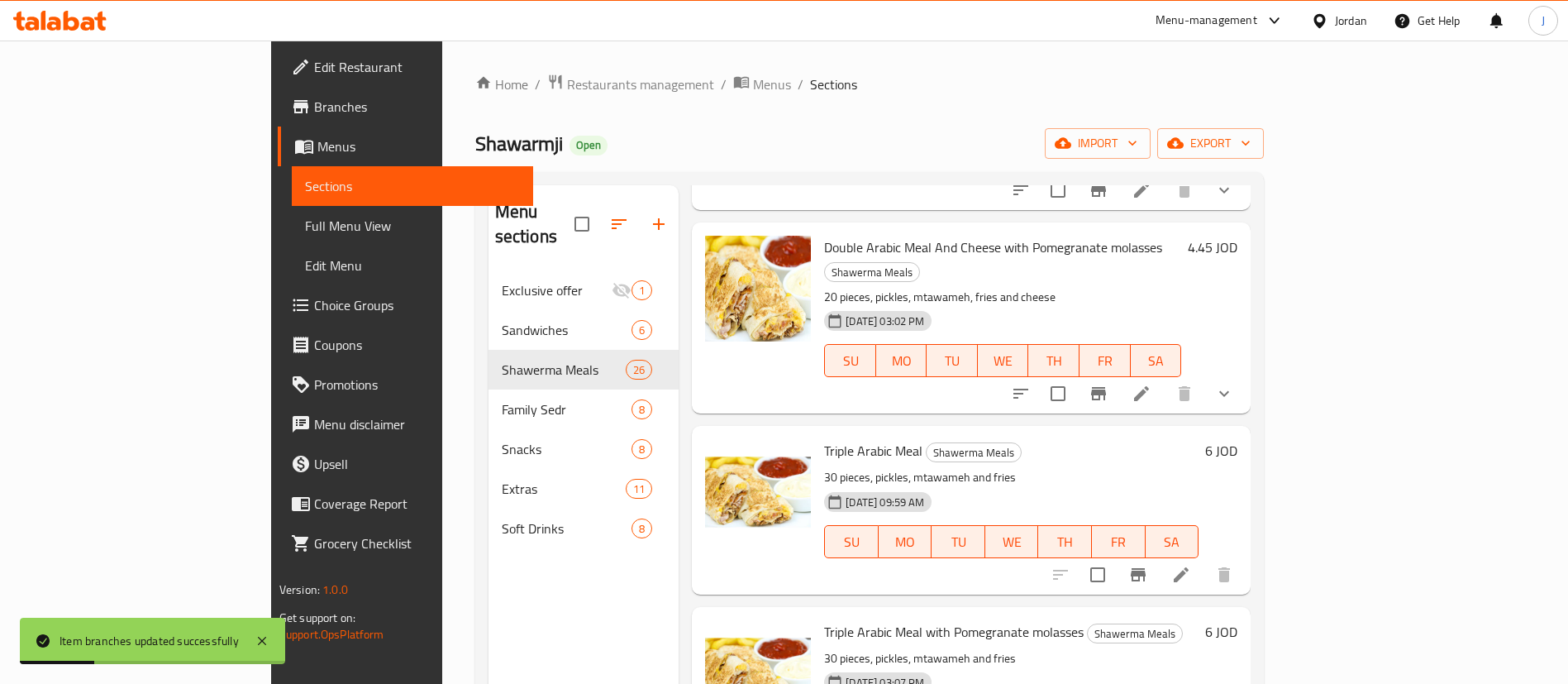
scroll to position [2233, 0]
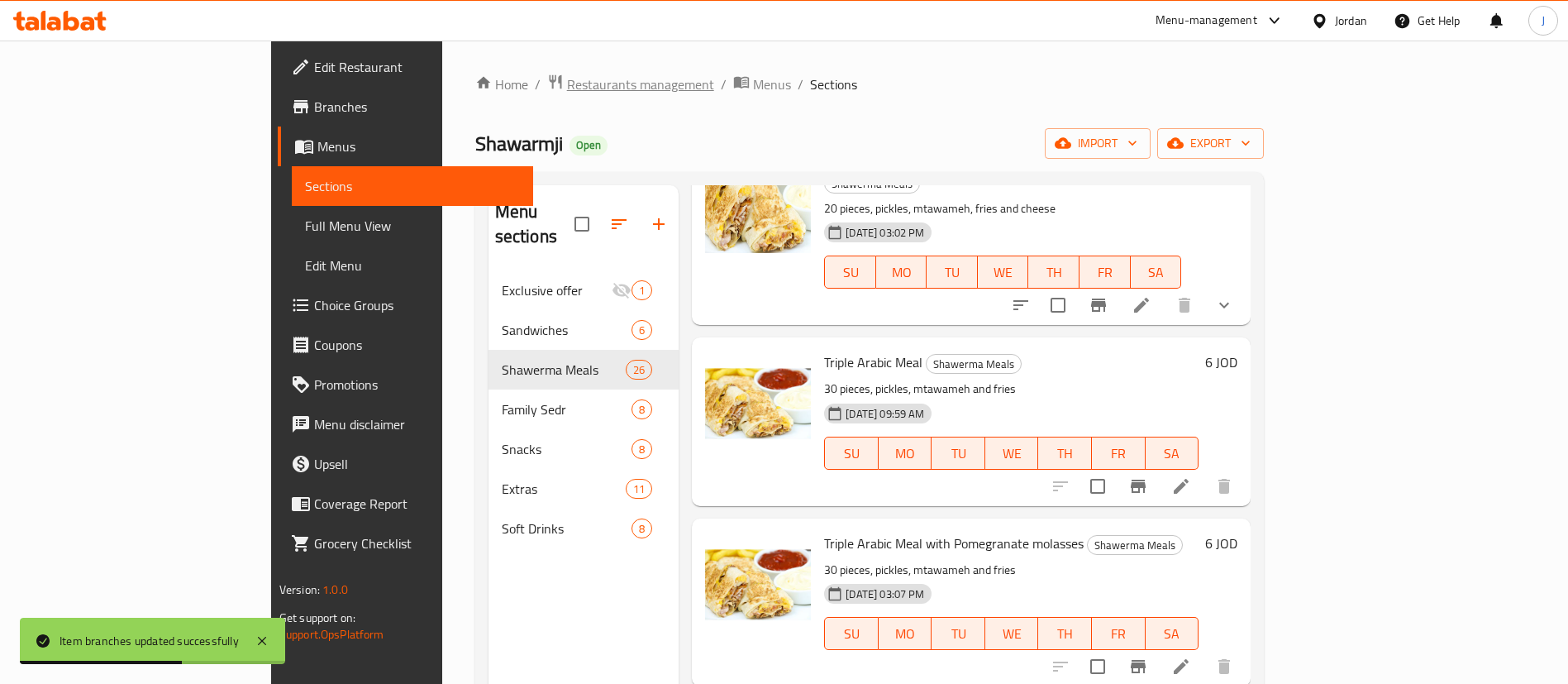
click at [567, 79] on span "Restaurants management" at bounding box center [641, 84] width 147 height 20
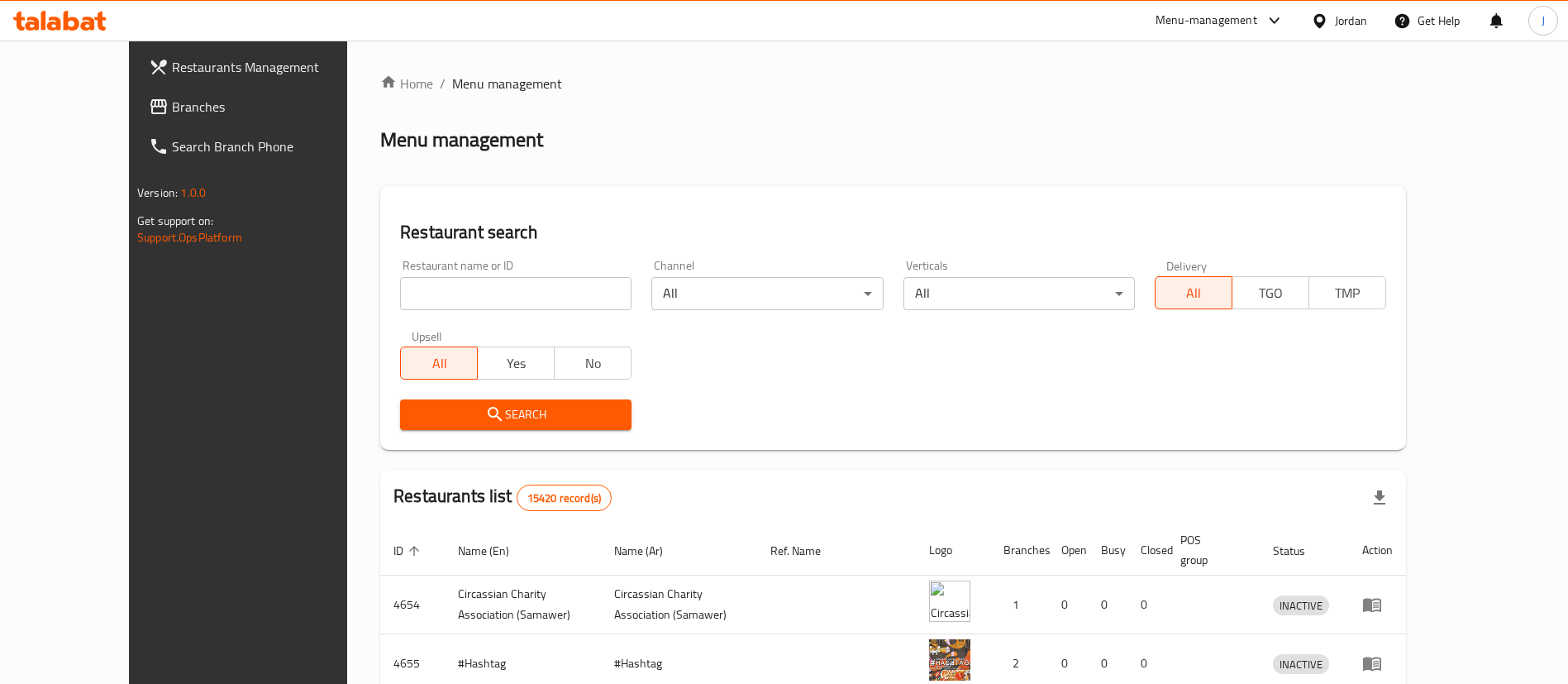
click at [541, 290] on input "search" at bounding box center [516, 294] width 232 height 33
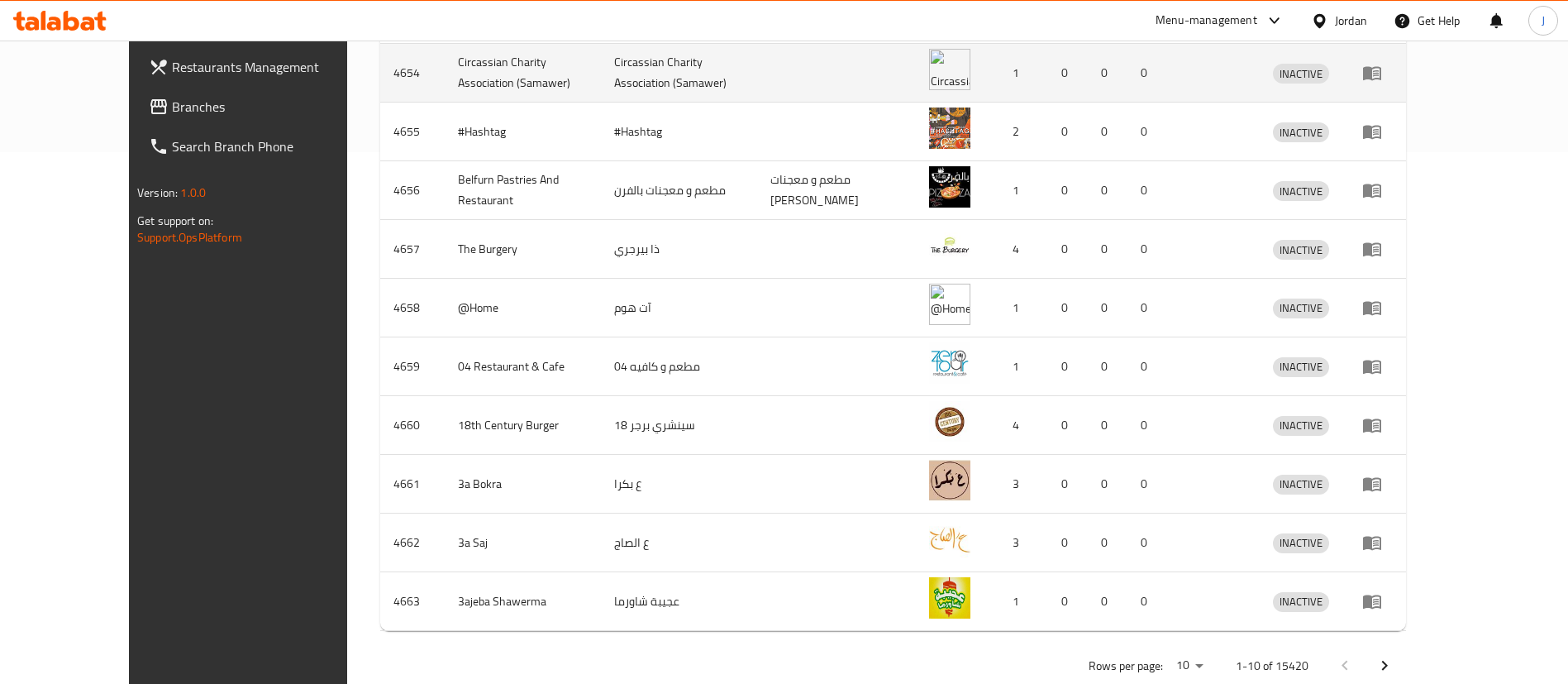
scroll to position [550, 0]
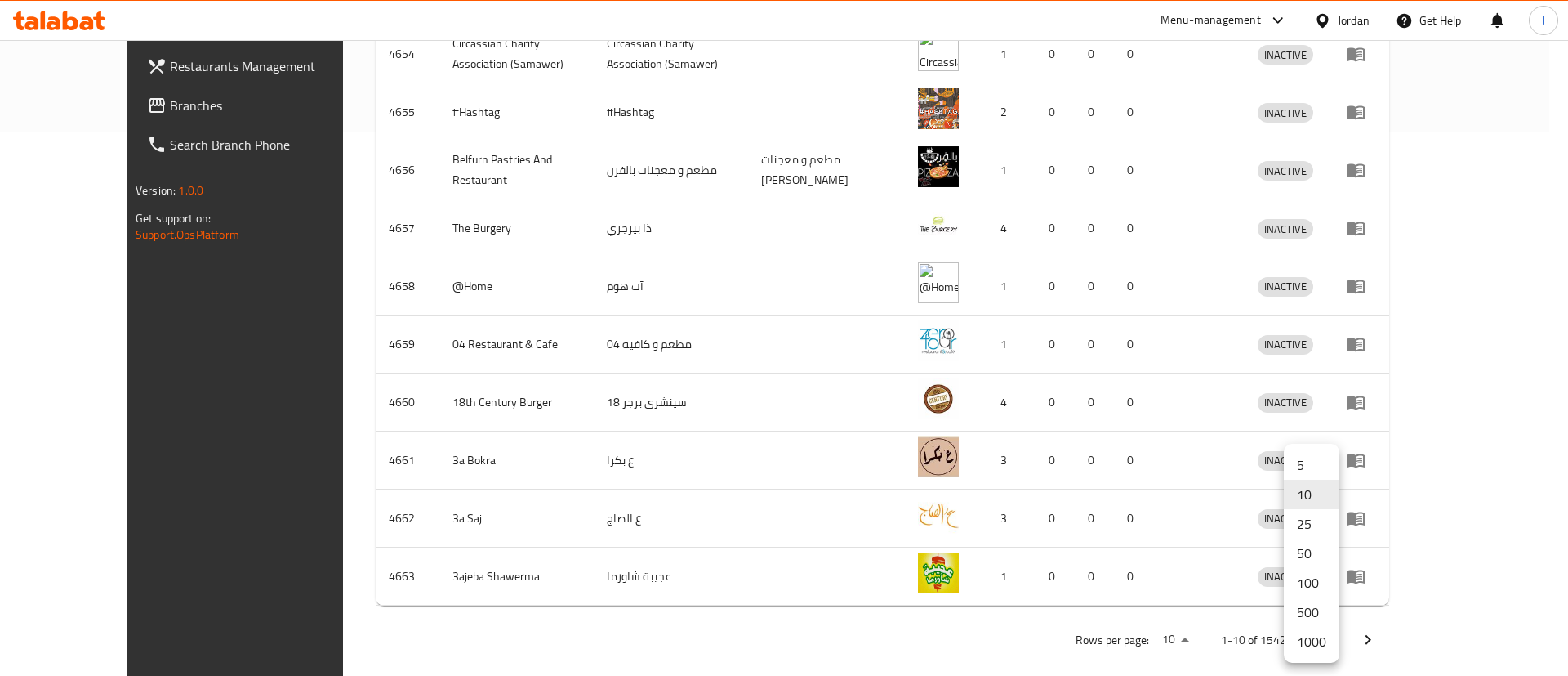
click at [273, 356] on div at bounding box center [784, 338] width 1568 height 676
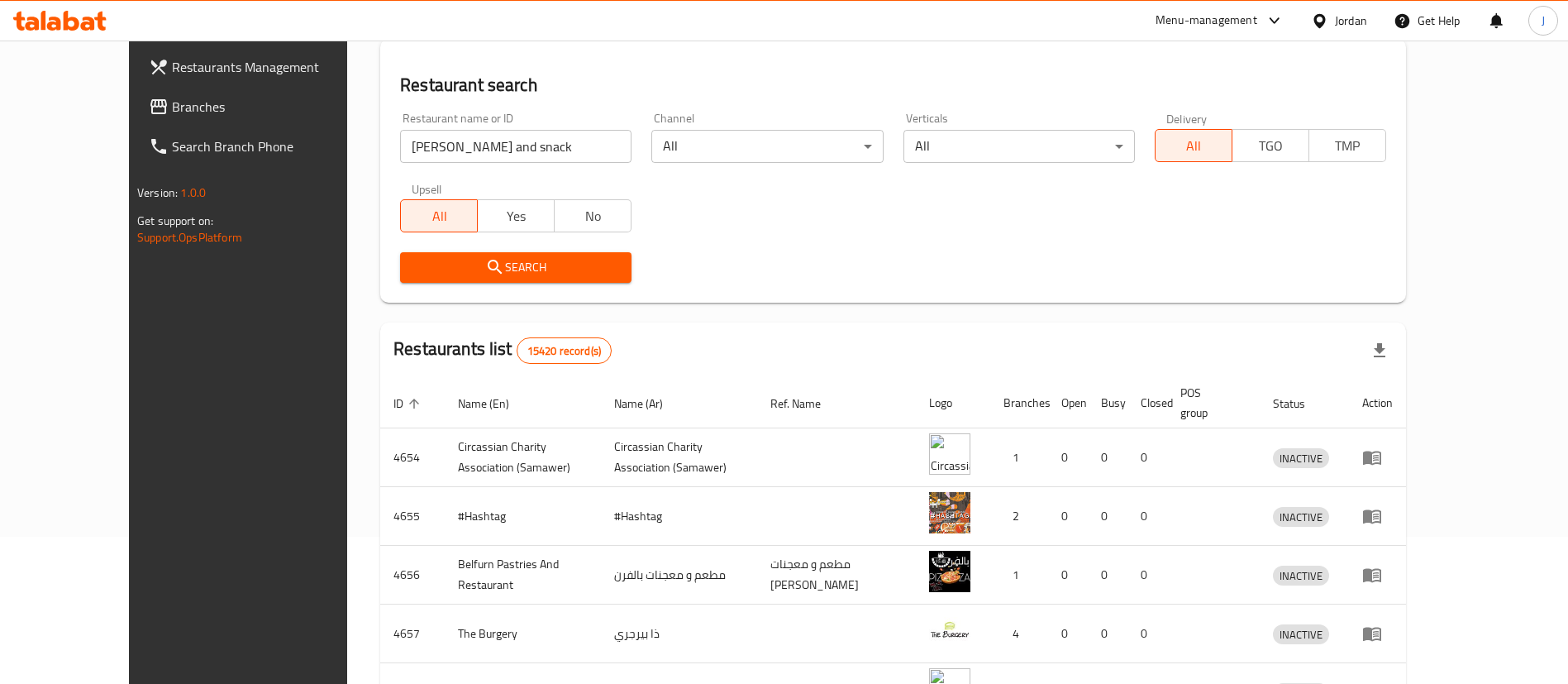
scroll to position [0, 0]
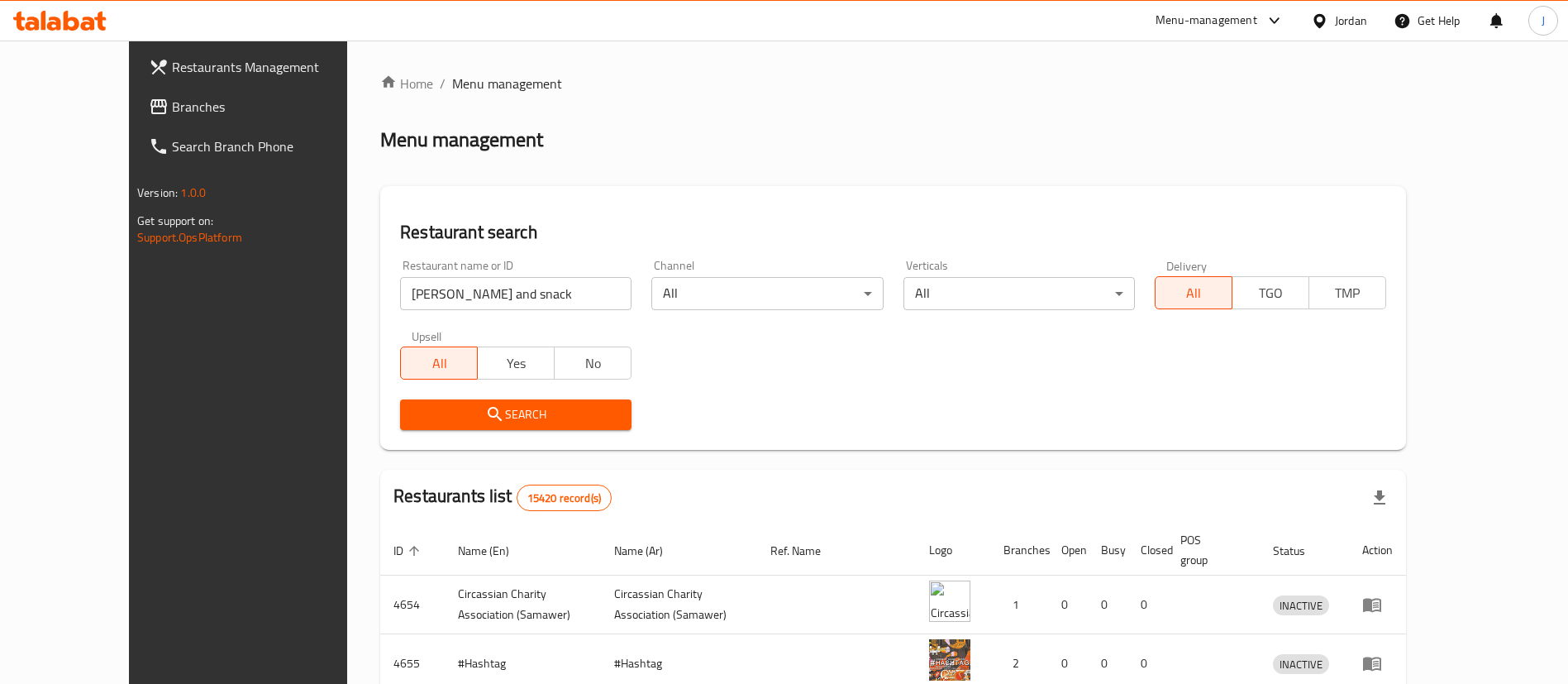
click at [434, 400] on button "Search" at bounding box center [516, 414] width 232 height 31
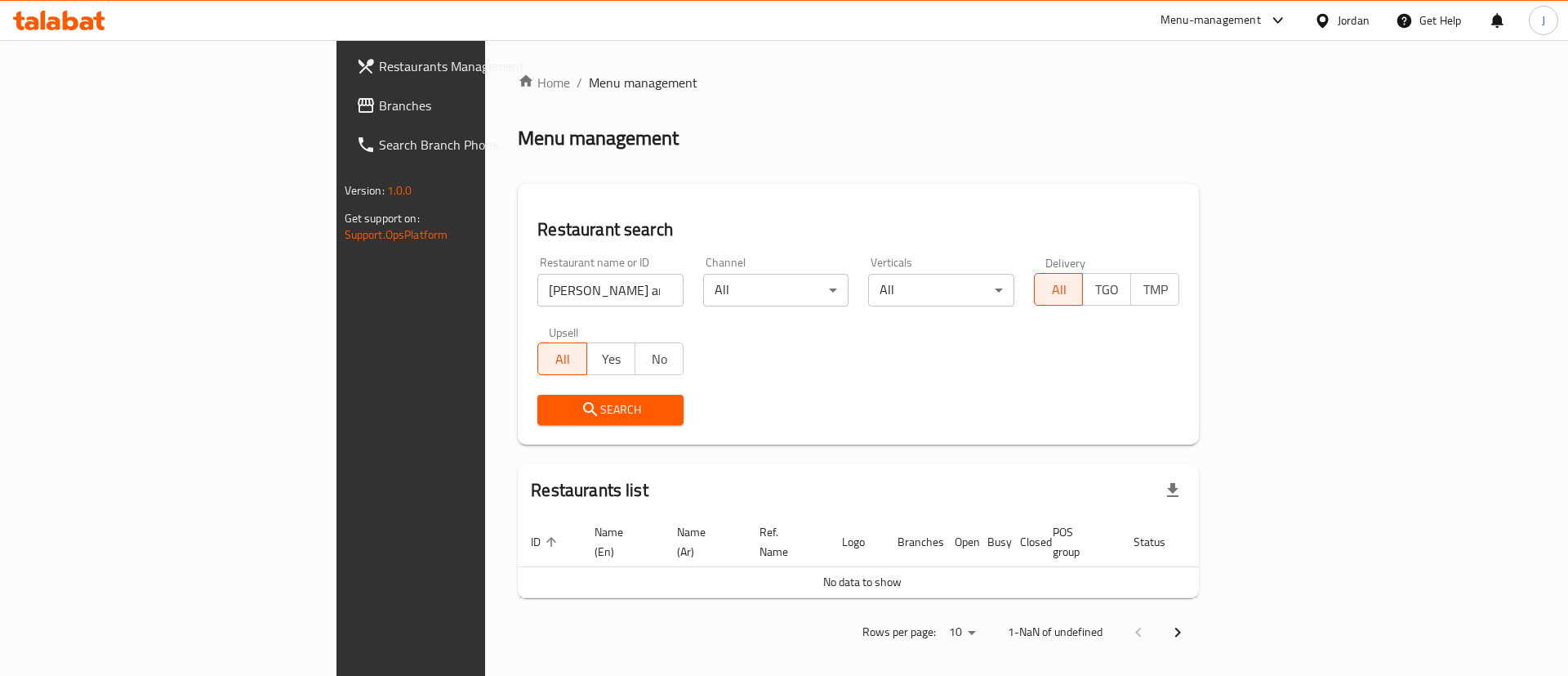
click at [537, 301] on input "doner and snack" at bounding box center [610, 291] width 146 height 33
click button "Search" at bounding box center [610, 409] width 146 height 30
click at [537, 288] on input "دونر" at bounding box center [610, 291] width 146 height 33
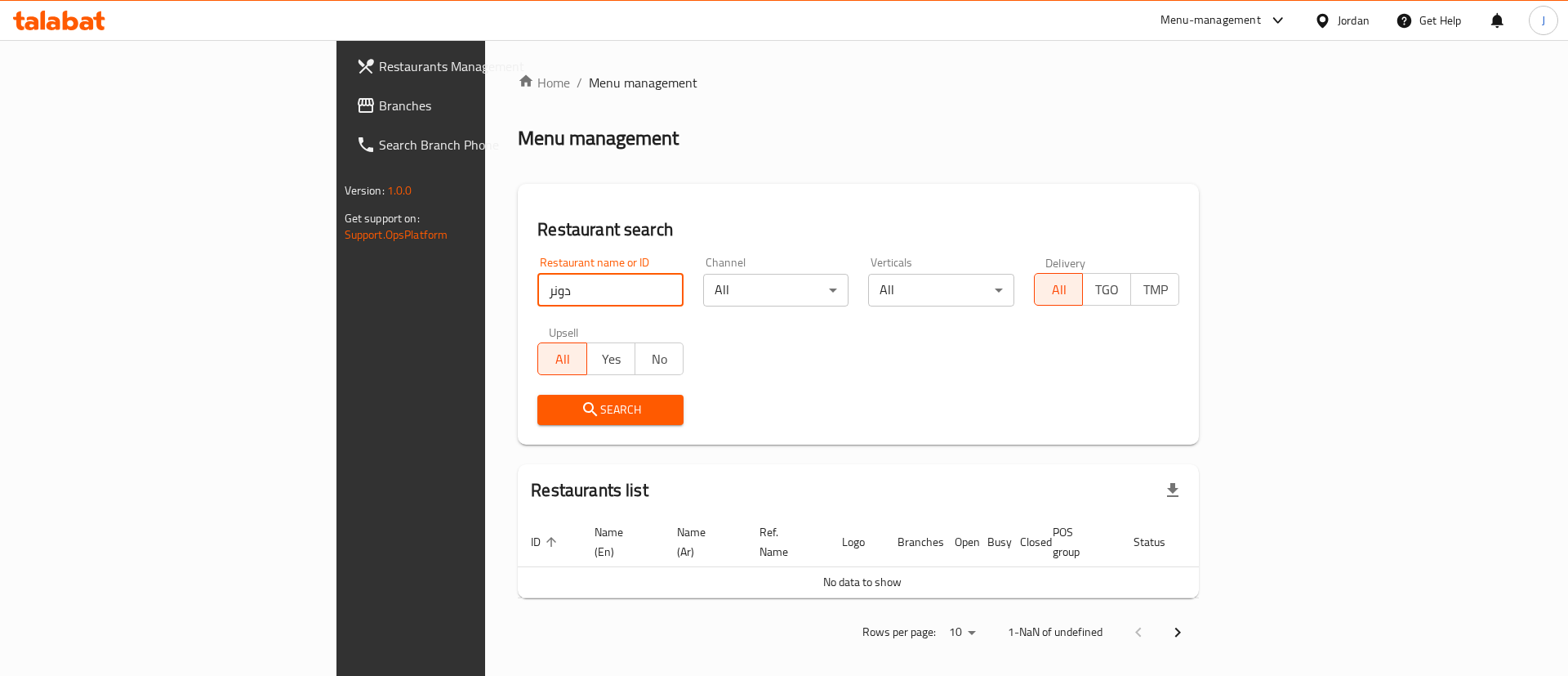
click at [537, 288] on input "دونر" at bounding box center [610, 291] width 146 height 33
click button "Search" at bounding box center [610, 409] width 146 height 30
click at [550, 403] on span "Search" at bounding box center [610, 409] width 120 height 20
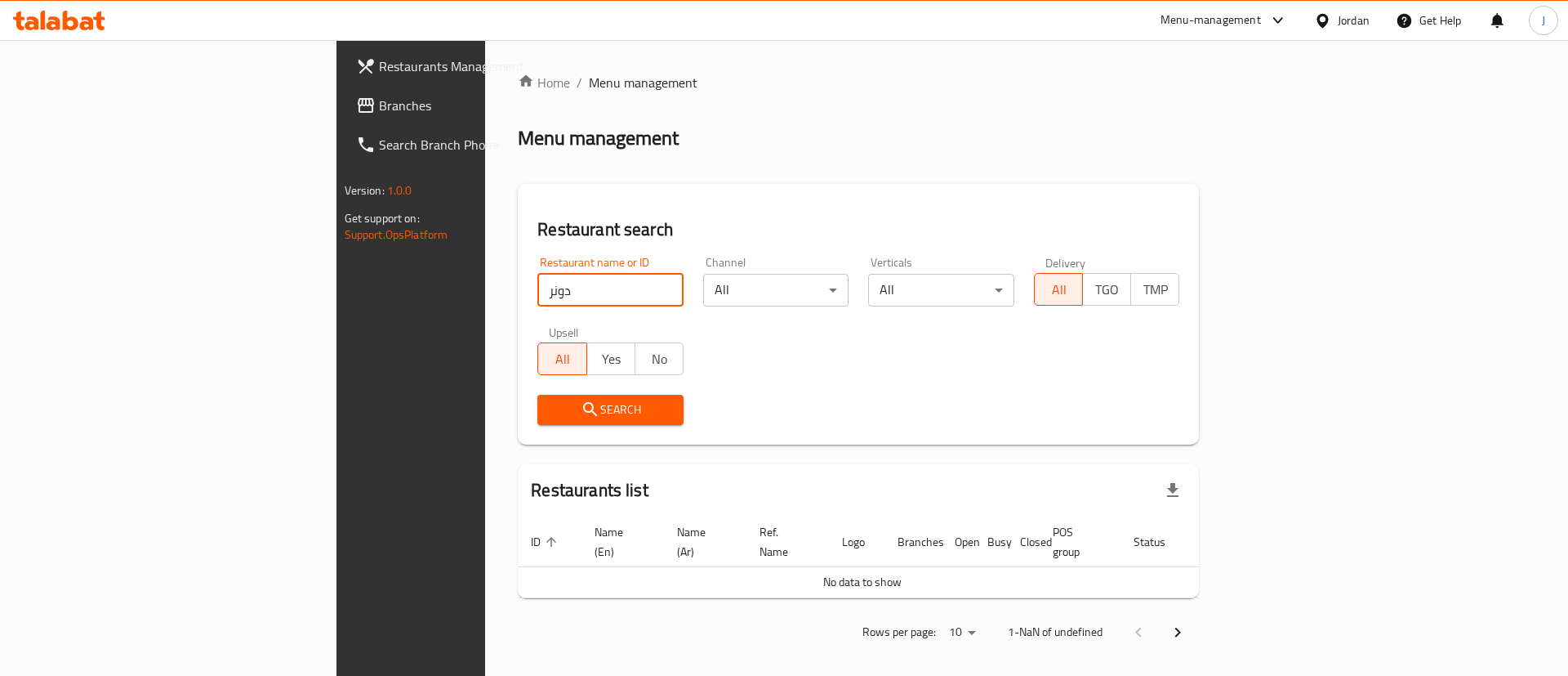
click at [537, 300] on input "دونر" at bounding box center [610, 291] width 146 height 33
click button "Search" at bounding box center [610, 409] width 146 height 30
click at [537, 294] on input "don" at bounding box center [610, 291] width 146 height 33
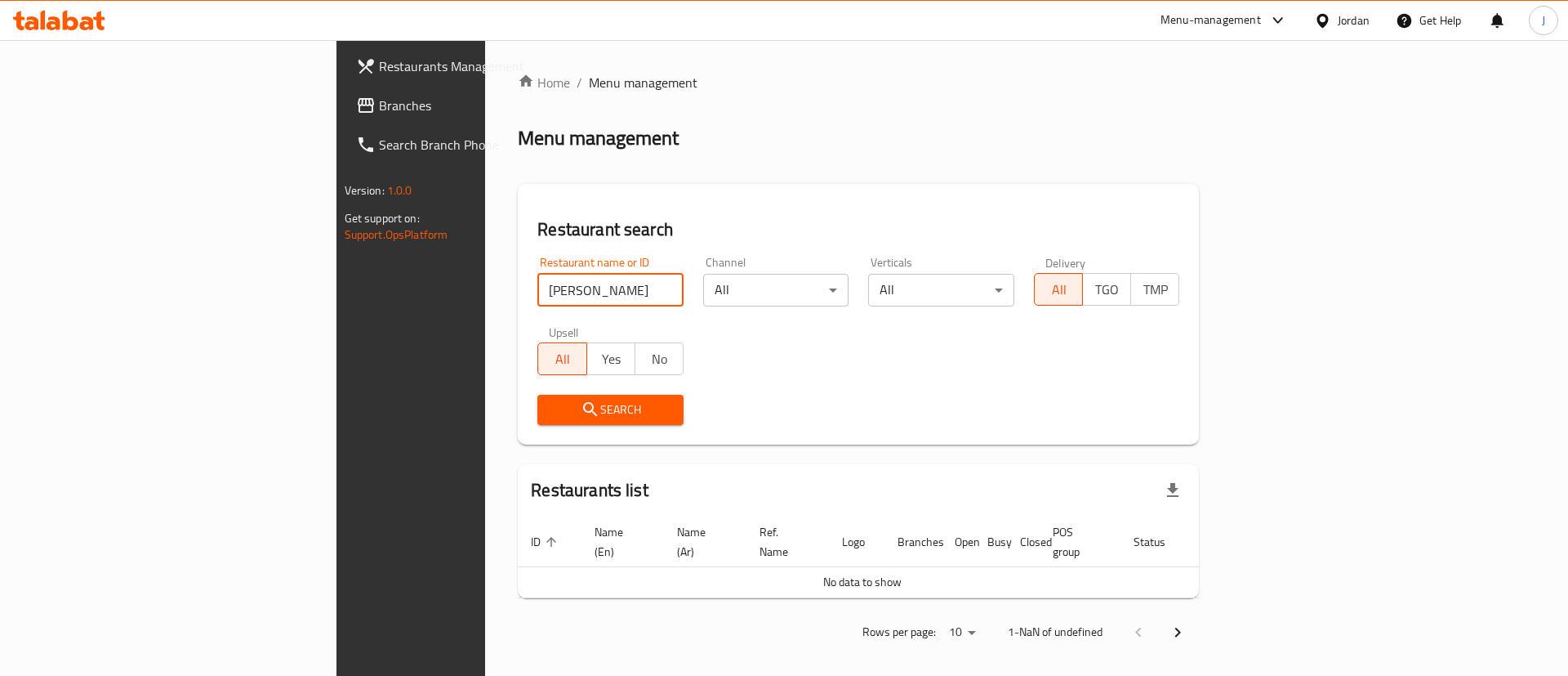
click button "Search" at bounding box center [610, 409] width 146 height 30
click at [537, 294] on input "donn" at bounding box center [610, 291] width 146 height 33
click button "Search" at bounding box center [610, 409] width 146 height 30
click at [528, 426] on div "Search" at bounding box center [610, 409] width 166 height 50
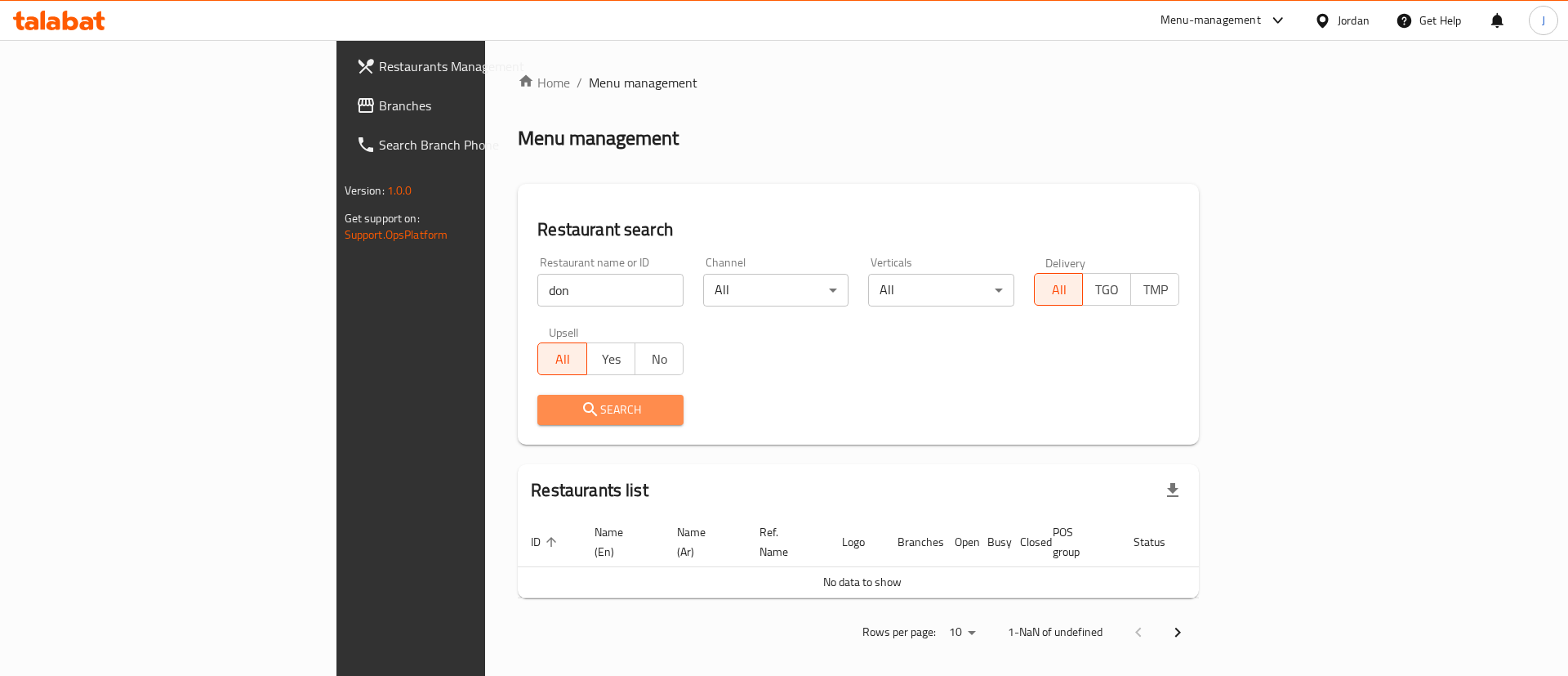
click at [537, 420] on button "Search" at bounding box center [610, 409] width 146 height 30
click at [537, 282] on input "don" at bounding box center [610, 291] width 146 height 33
click button "Search" at bounding box center [610, 409] width 146 height 30
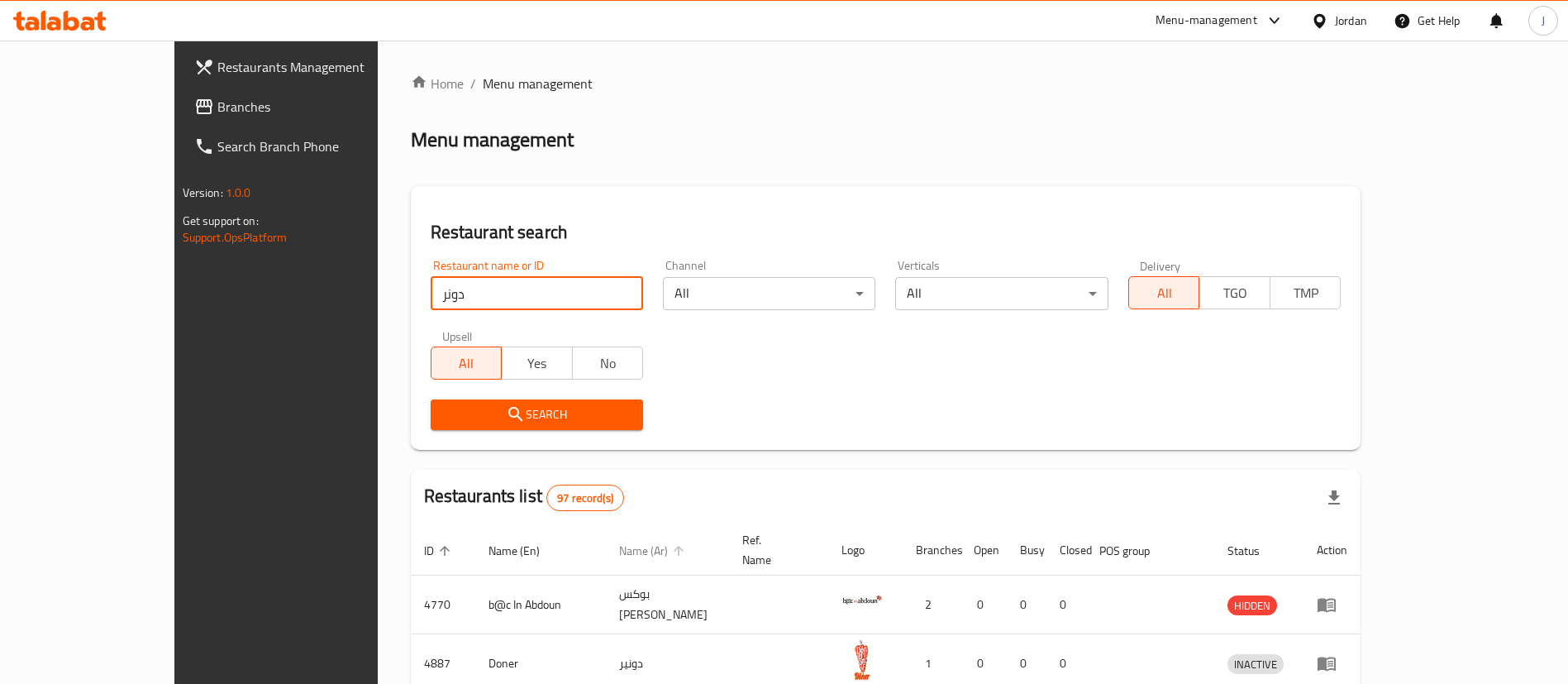
click button "Search" at bounding box center [536, 414] width 213 height 31
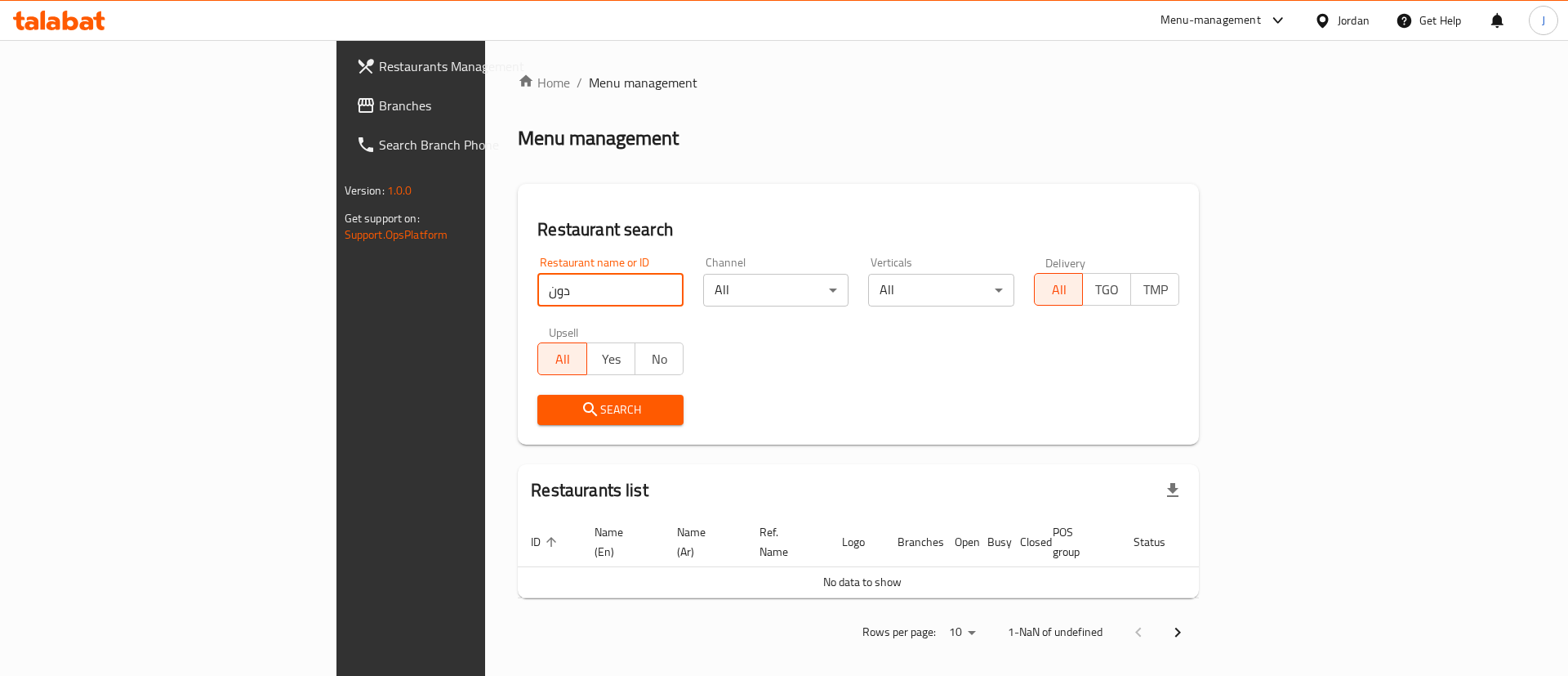
type input "دون"
click button "Search" at bounding box center [610, 409] width 146 height 30
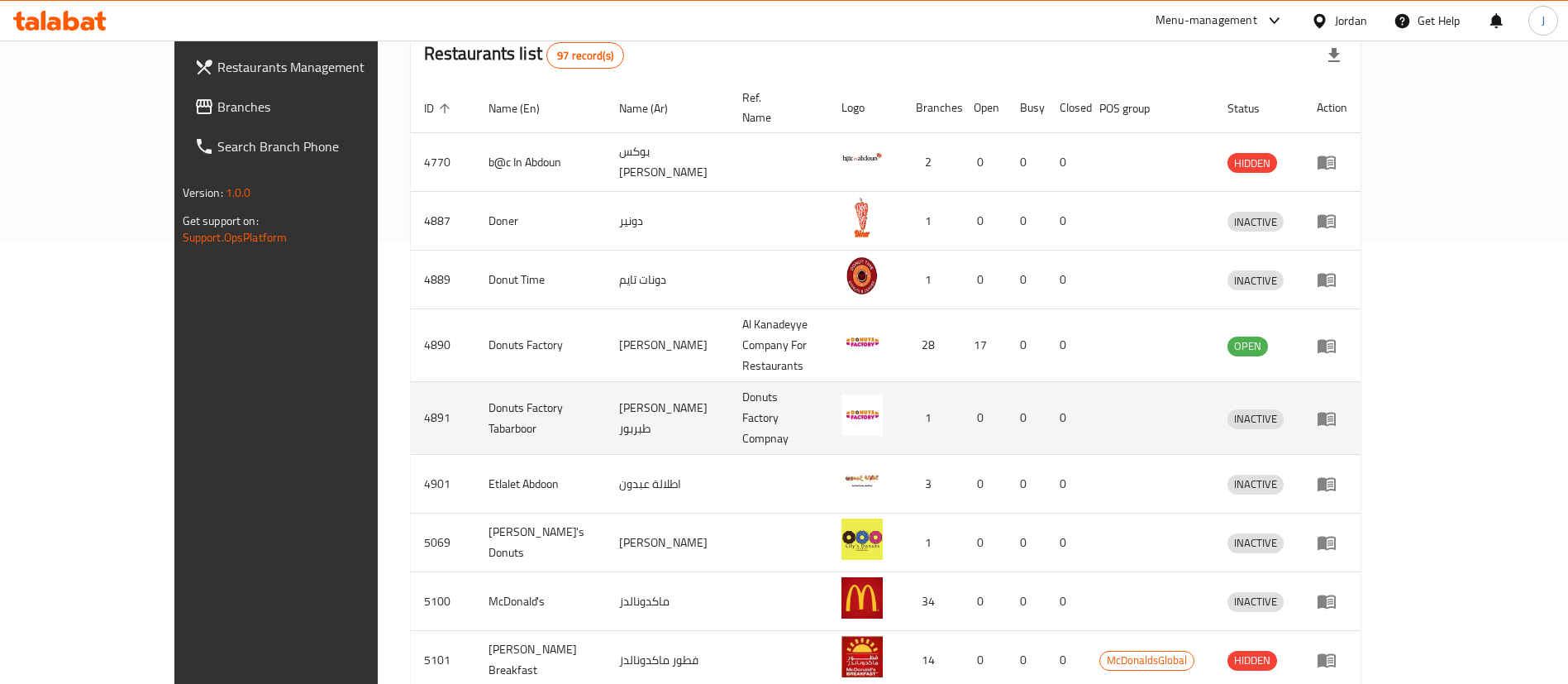
scroll to position [550, 0]
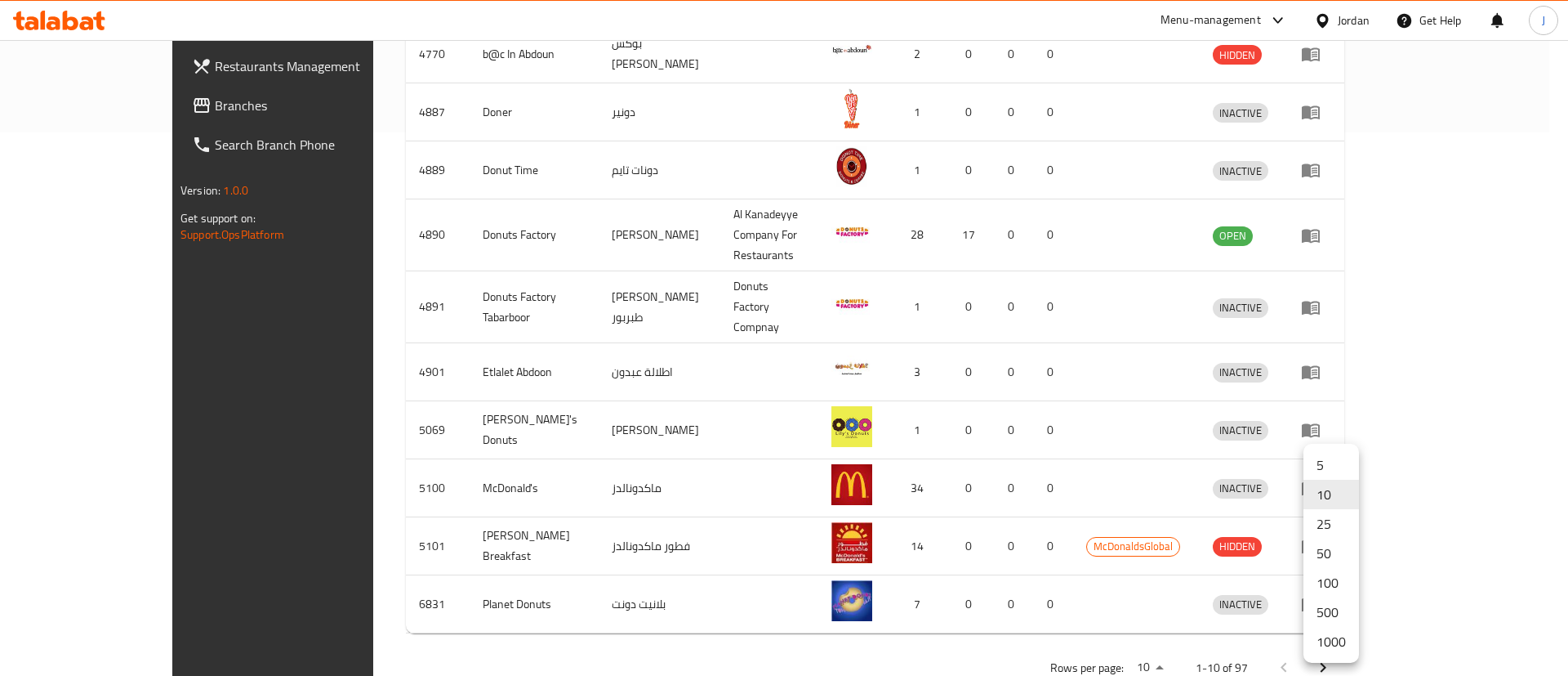
click at [1325, 611] on li "500" at bounding box center [1332, 612] width 56 height 29
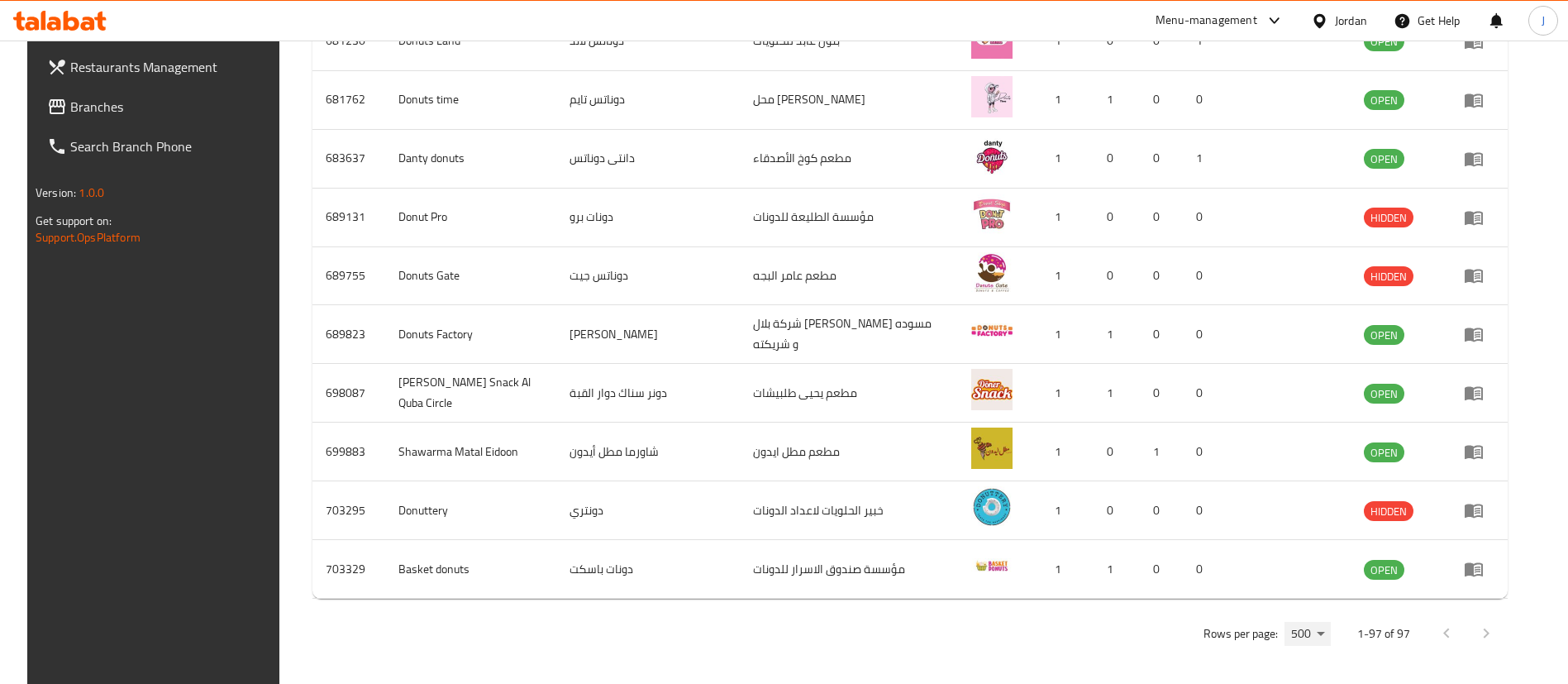
scroll to position [5656, 0]
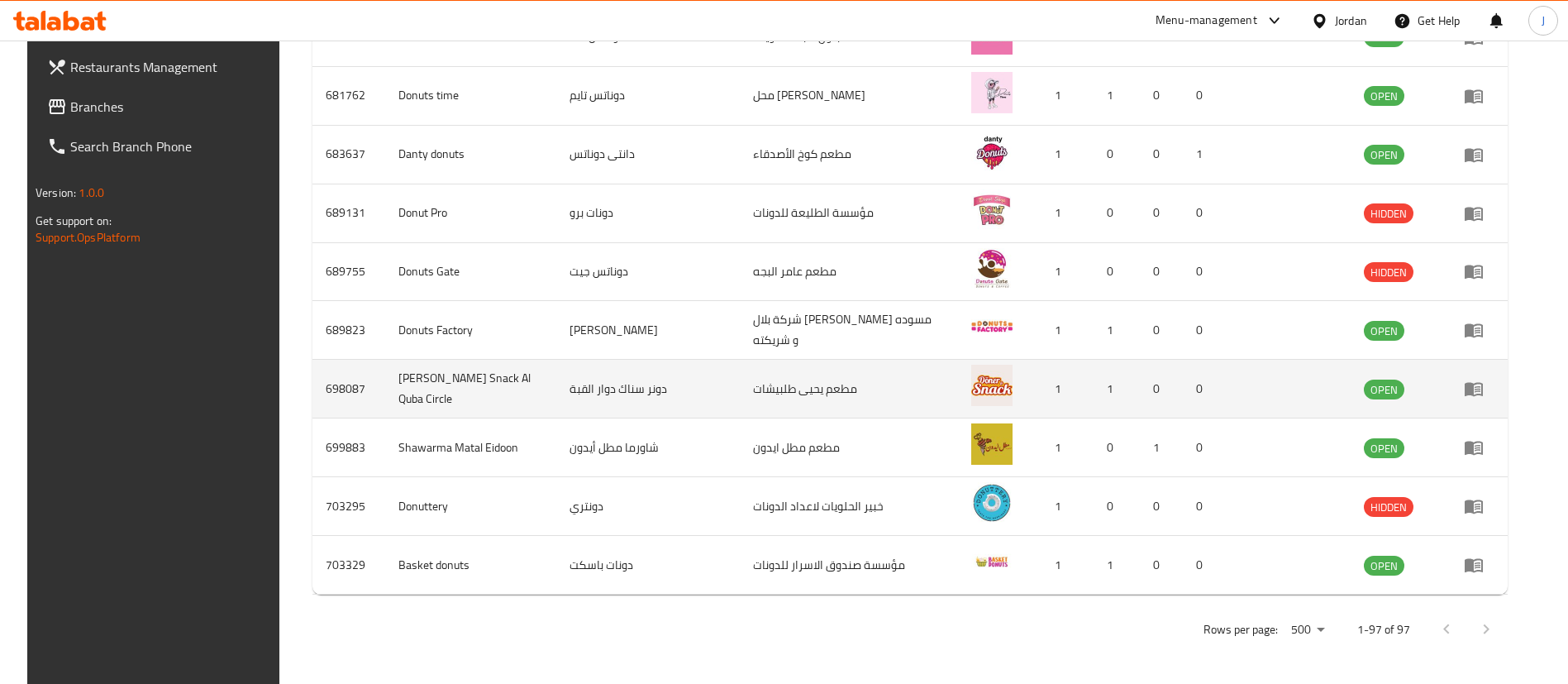
click at [432, 388] on td "Doner Snack Al Quba Circle" at bounding box center [470, 388] width 171 height 59
copy td "Doner Snack Al Quba Circle"
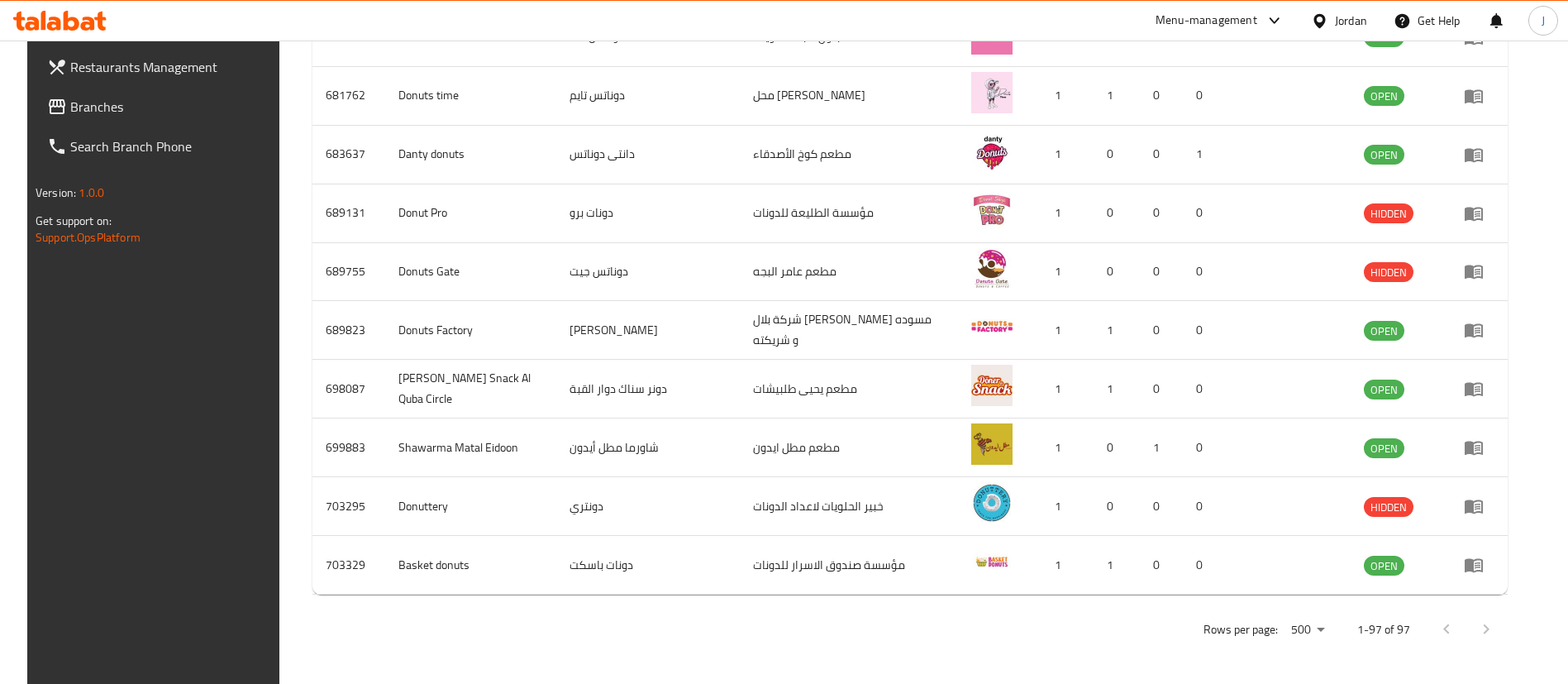
click at [1506, 624] on div at bounding box center [1467, 629] width 79 height 40
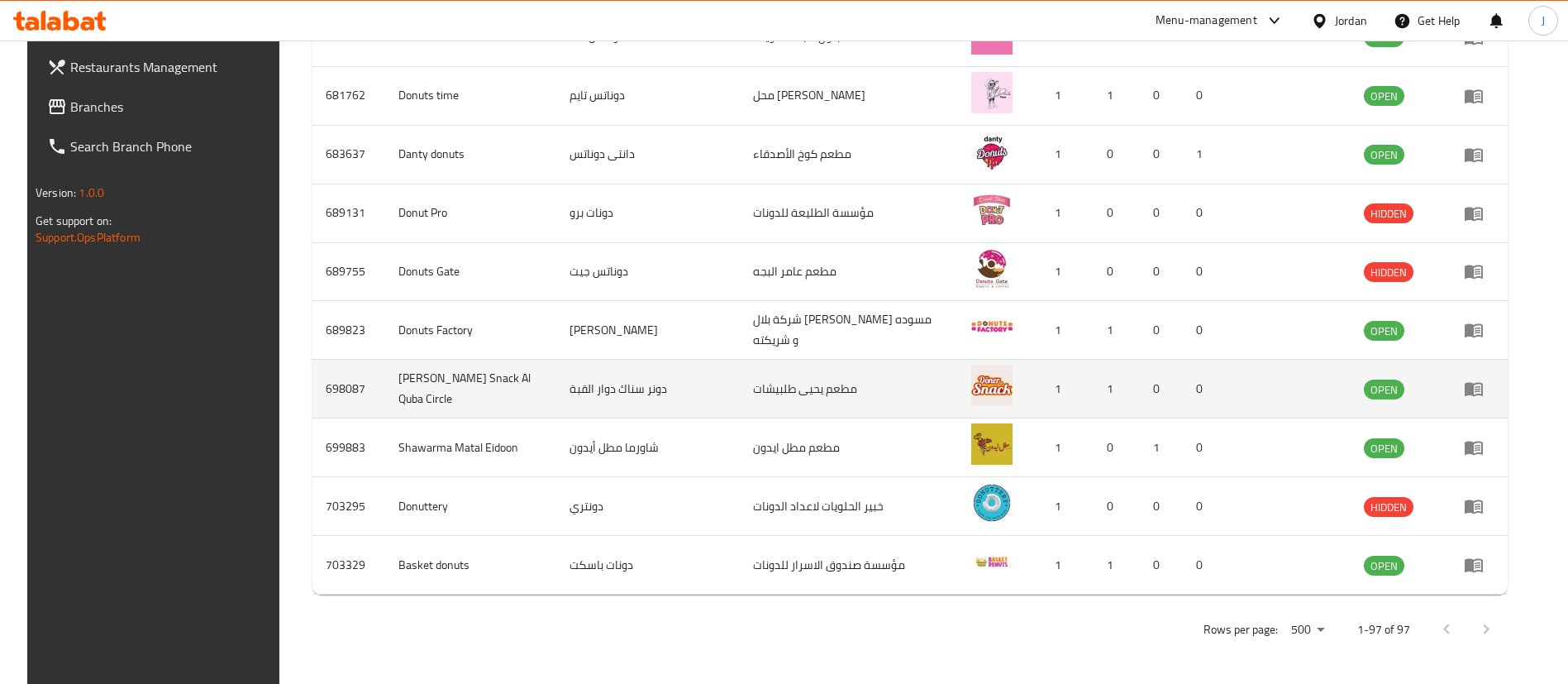
click at [326, 386] on td "698087" at bounding box center [349, 388] width 73 height 59
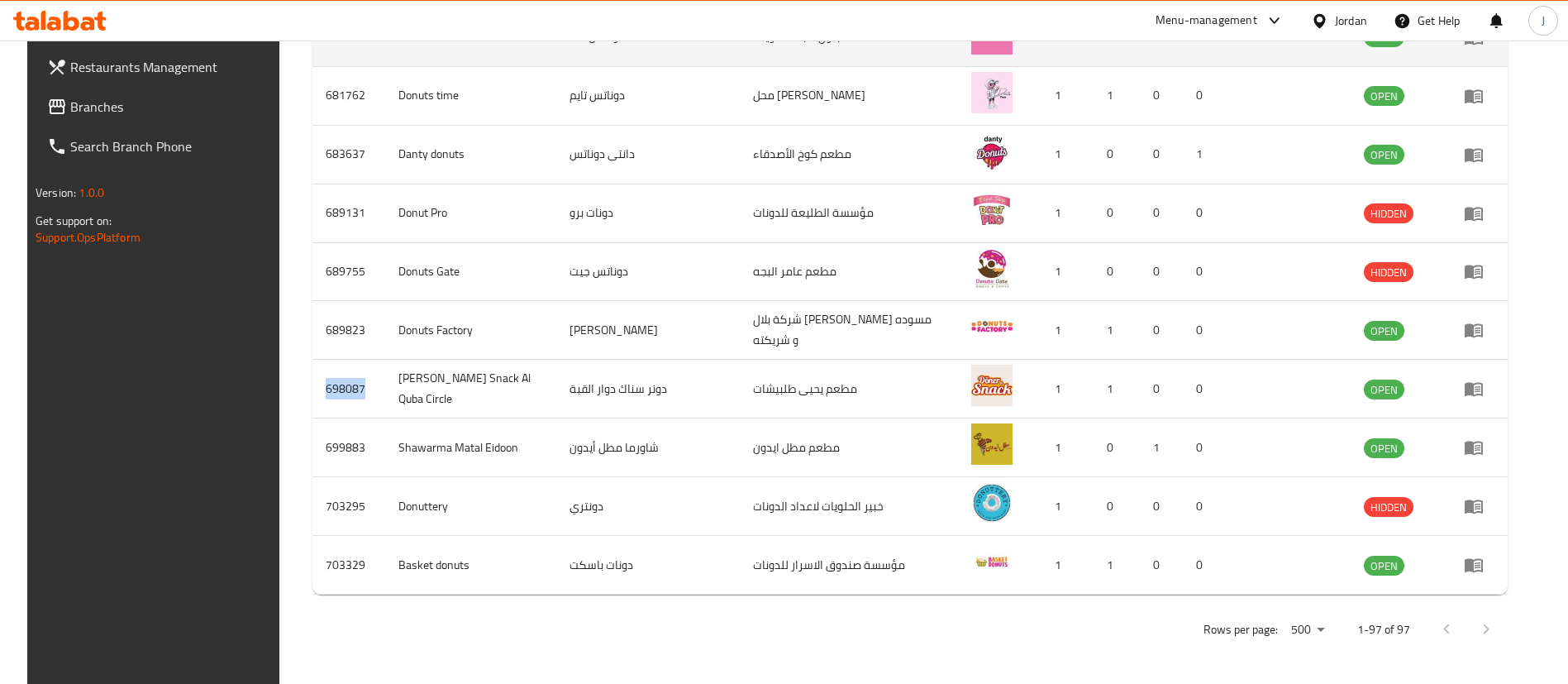
copy td "698087"
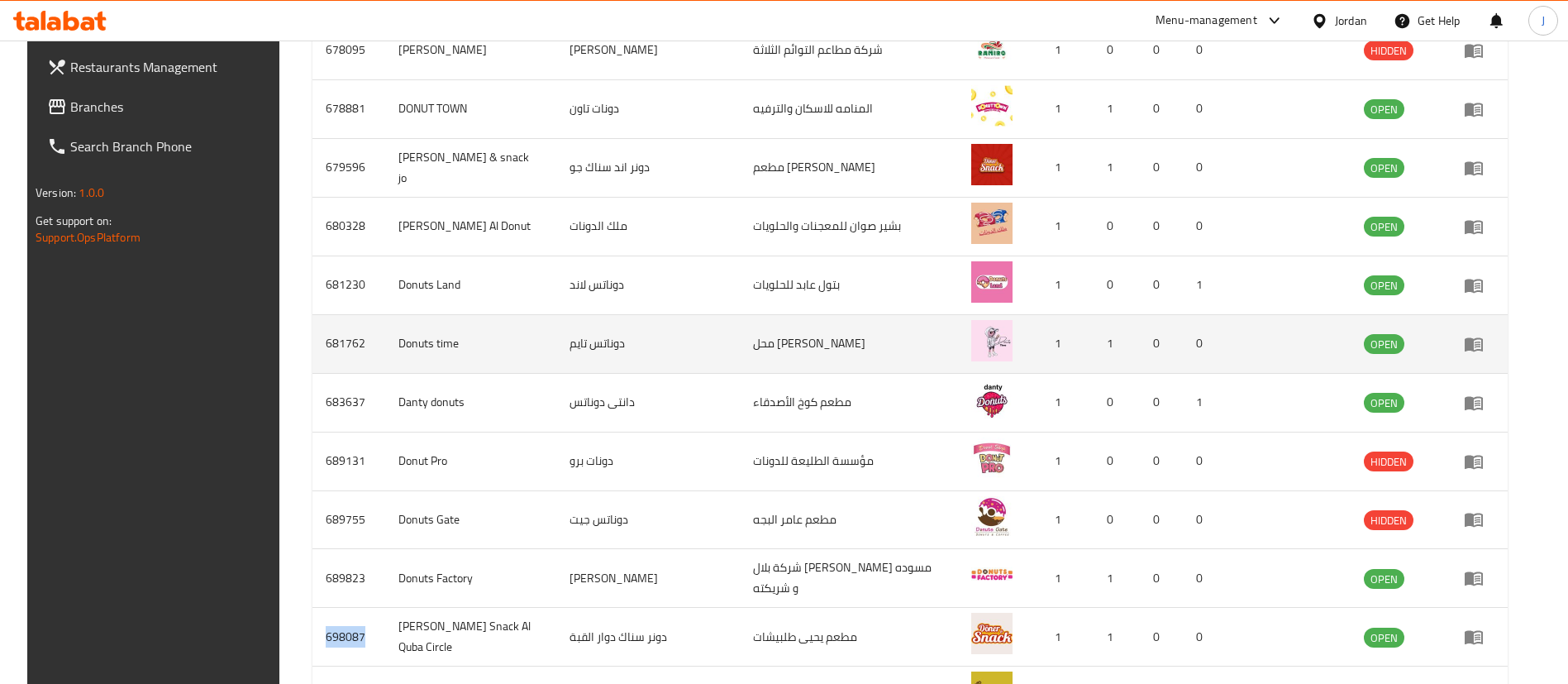
scroll to position [5284, 0]
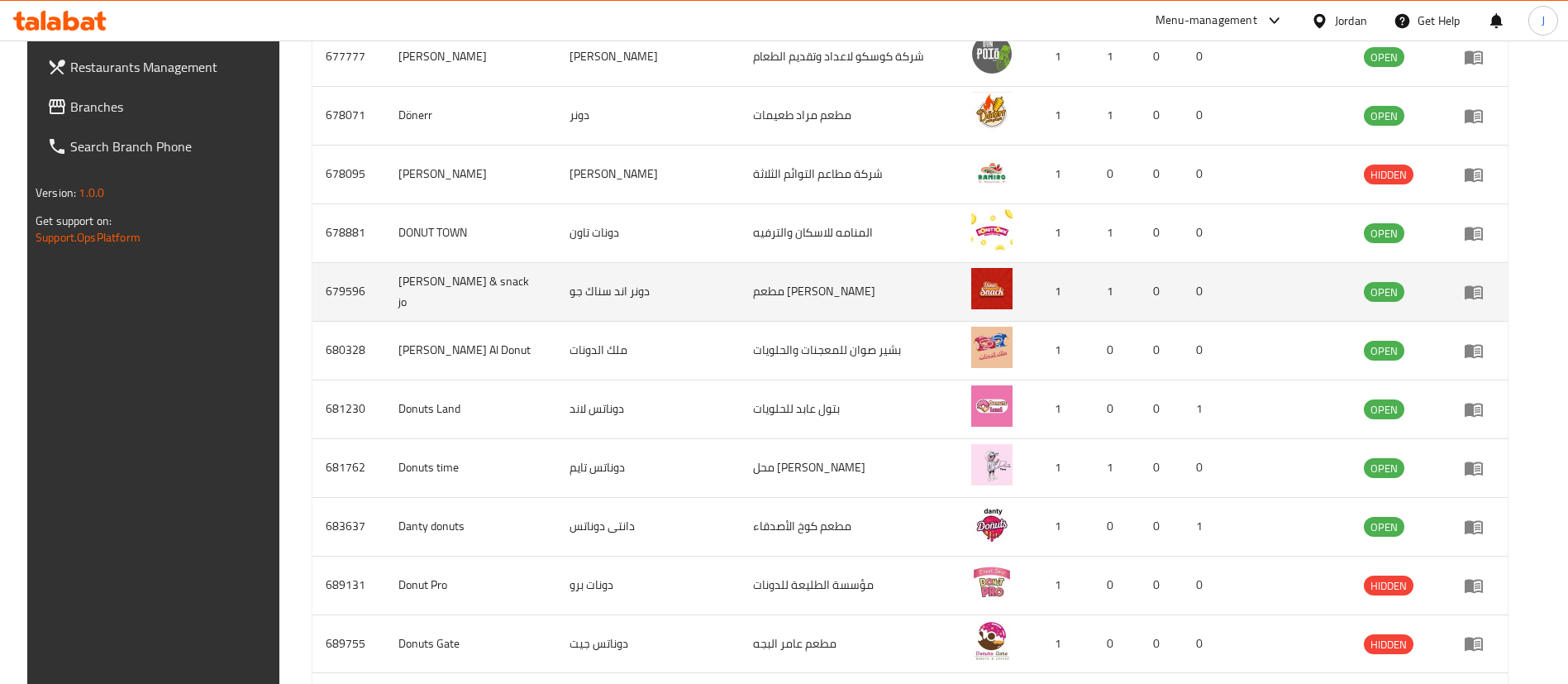
click at [312, 287] on td "679596" at bounding box center [349, 291] width 73 height 59
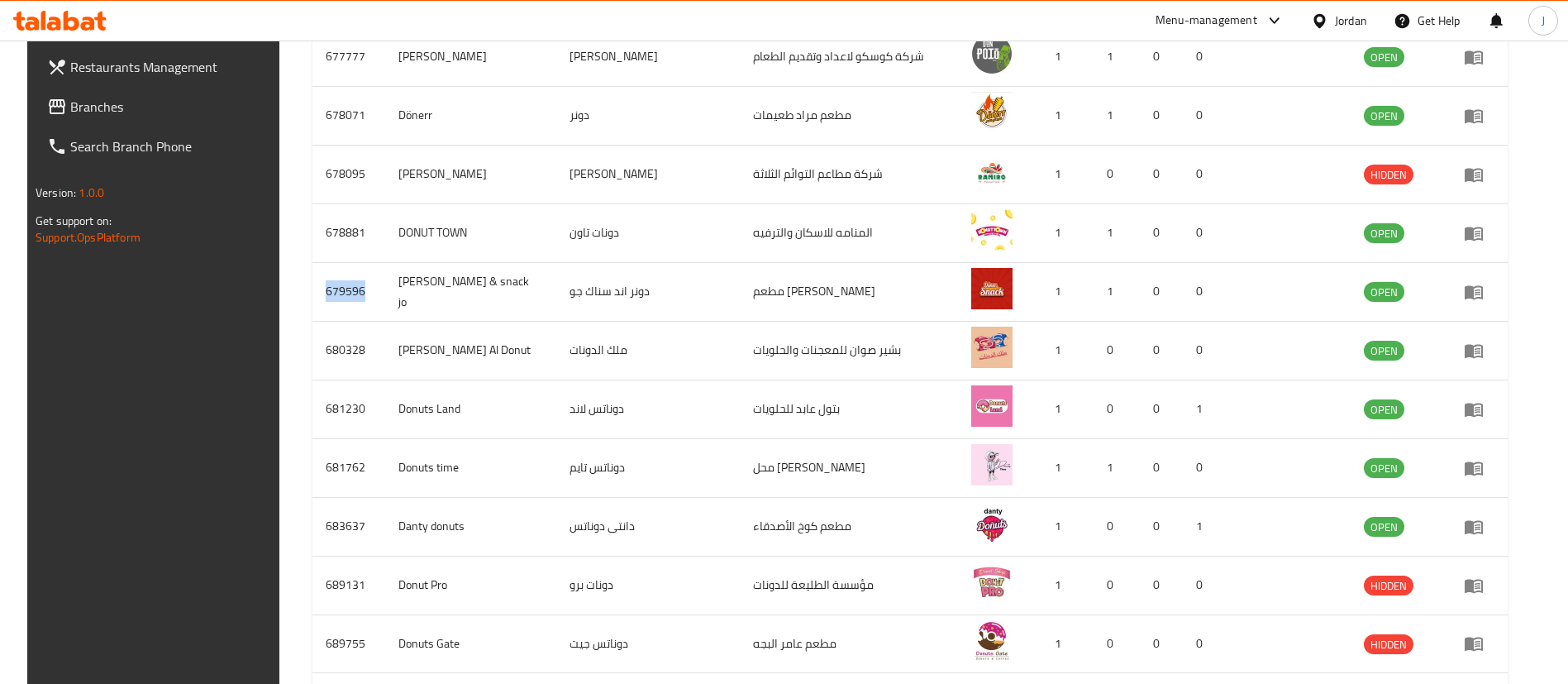
copy td "679596"
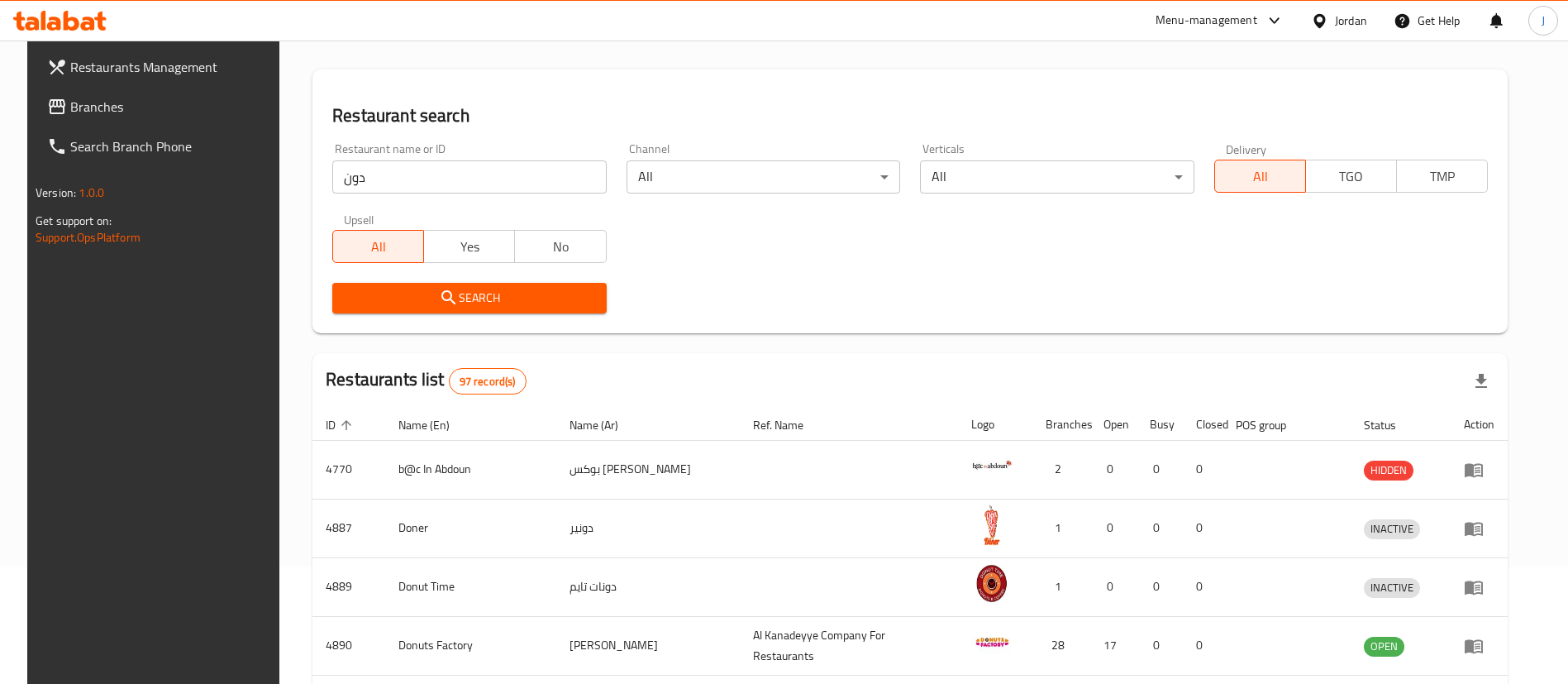
scroll to position [0, 0]
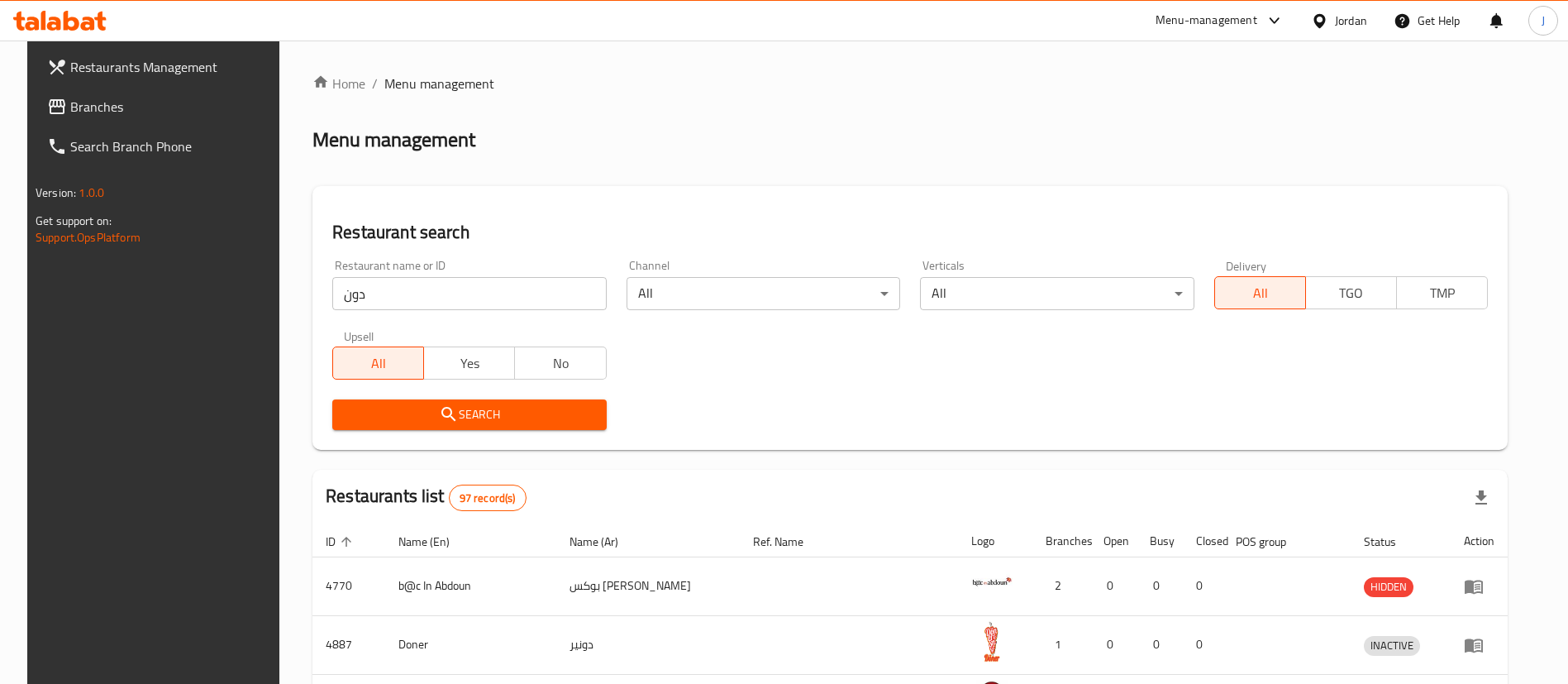
click at [413, 303] on input "دون" at bounding box center [469, 294] width 274 height 33
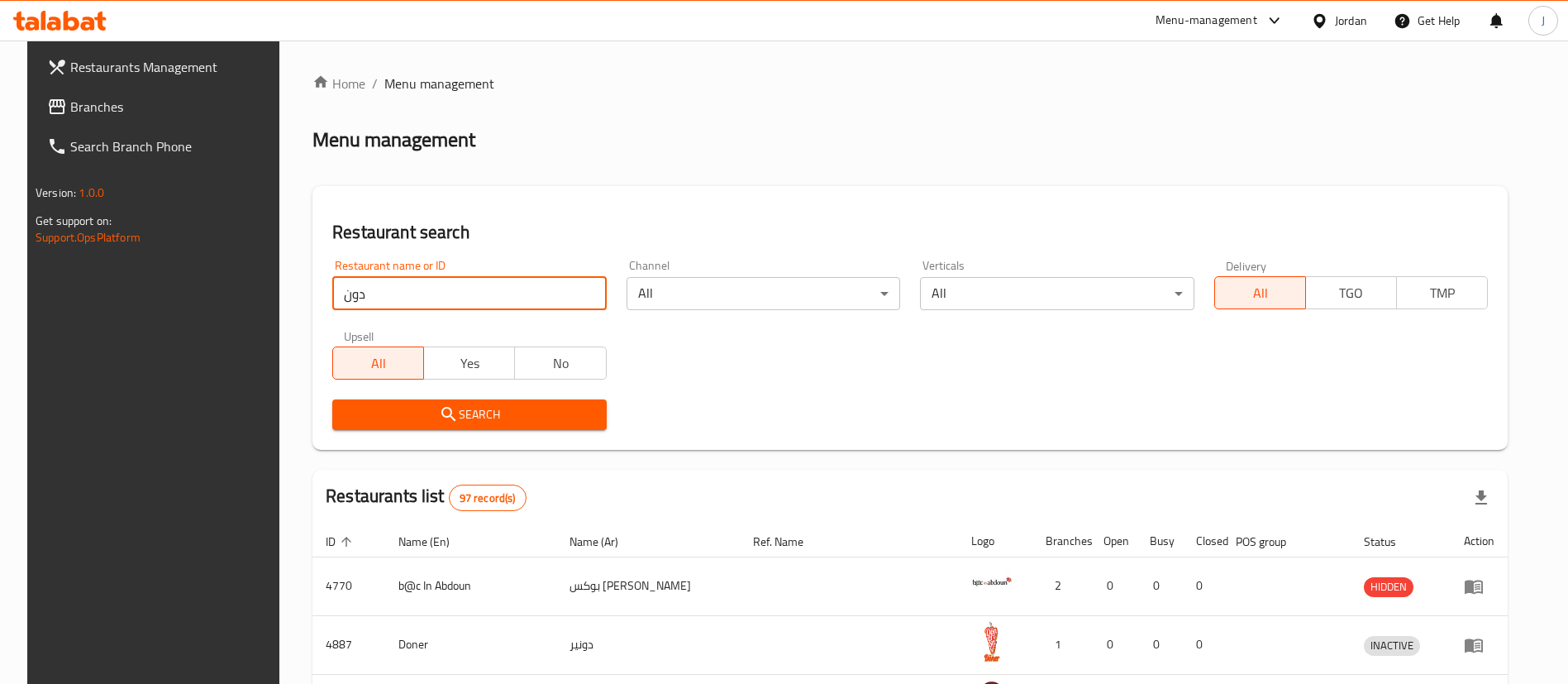
click at [413, 303] on input "دون" at bounding box center [469, 294] width 274 height 33
